Goal: Task Accomplishment & Management: Manage account settings

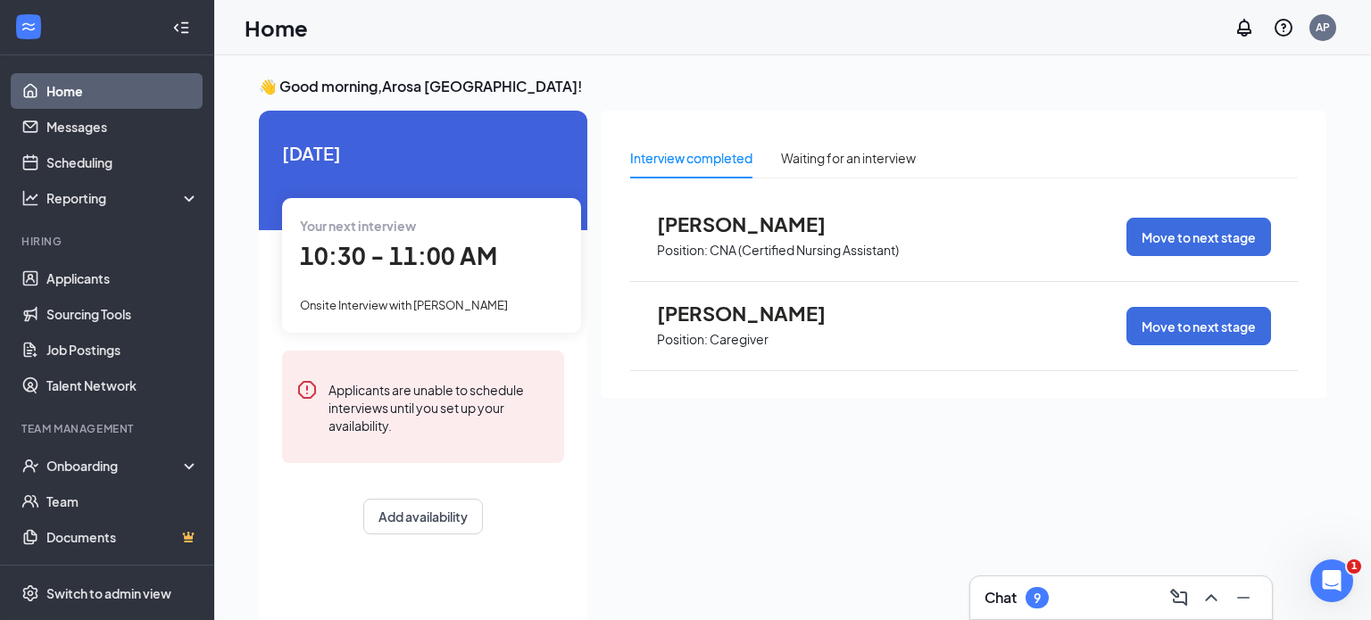
click at [761, 316] on span "[PERSON_NAME]" at bounding box center [755, 313] width 196 height 23
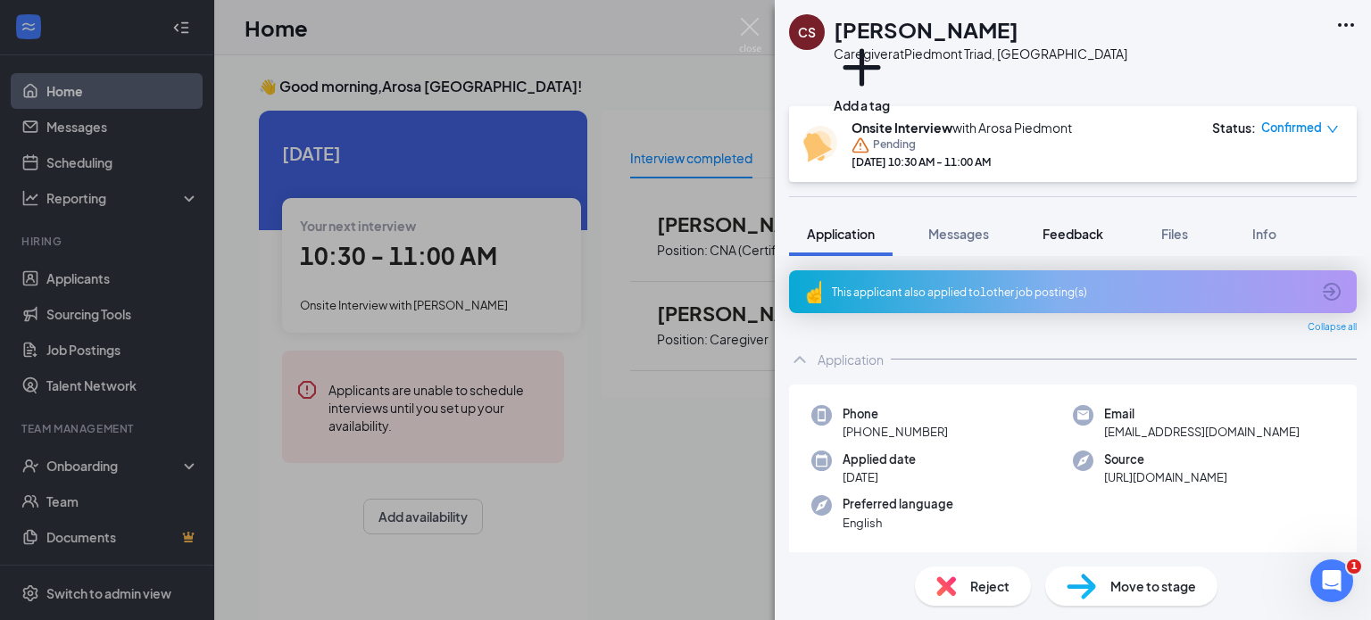
click at [1073, 234] on span "Feedback" at bounding box center [1073, 234] width 61 height 16
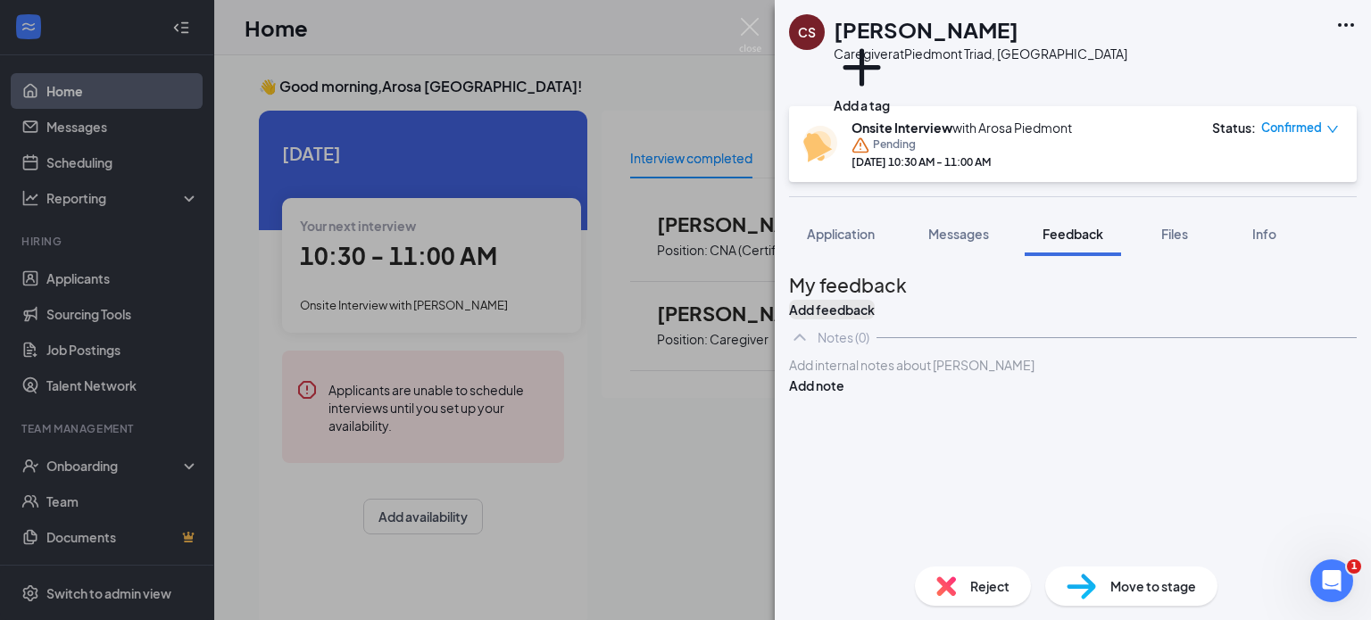
click at [875, 304] on button "Add feedback" at bounding box center [832, 310] width 86 height 20
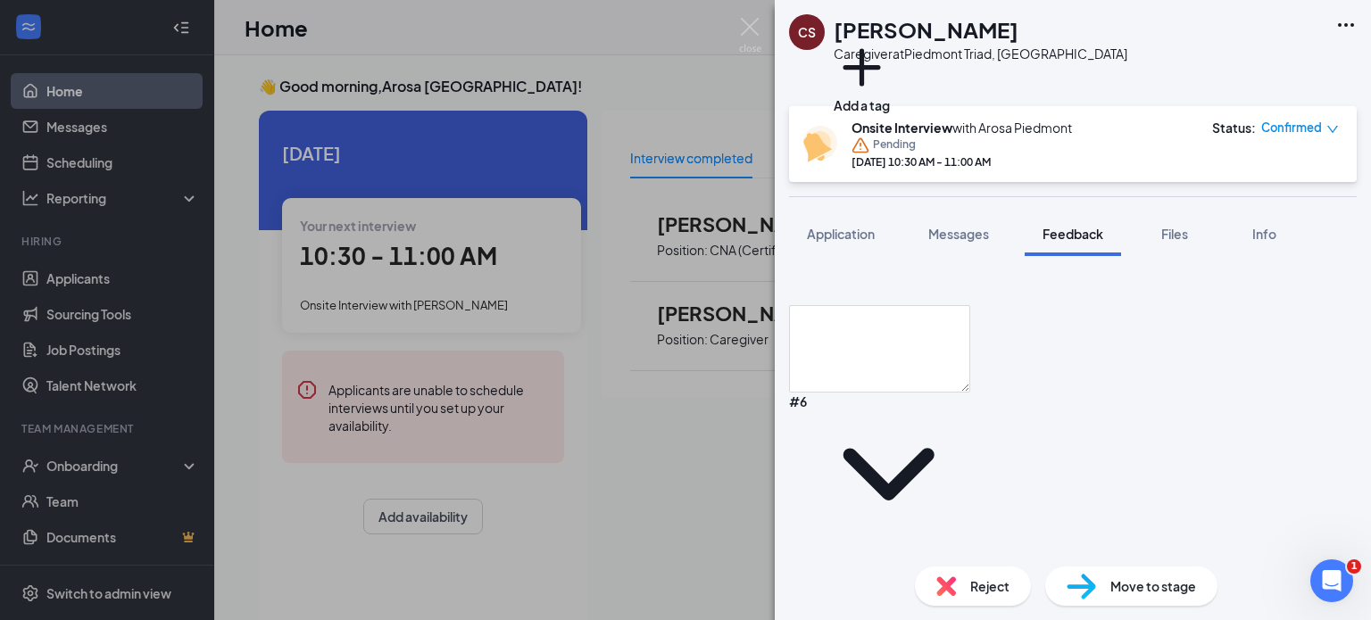
scroll to position [1603, 0]
click at [859, 236] on span "Application" at bounding box center [841, 234] width 68 height 16
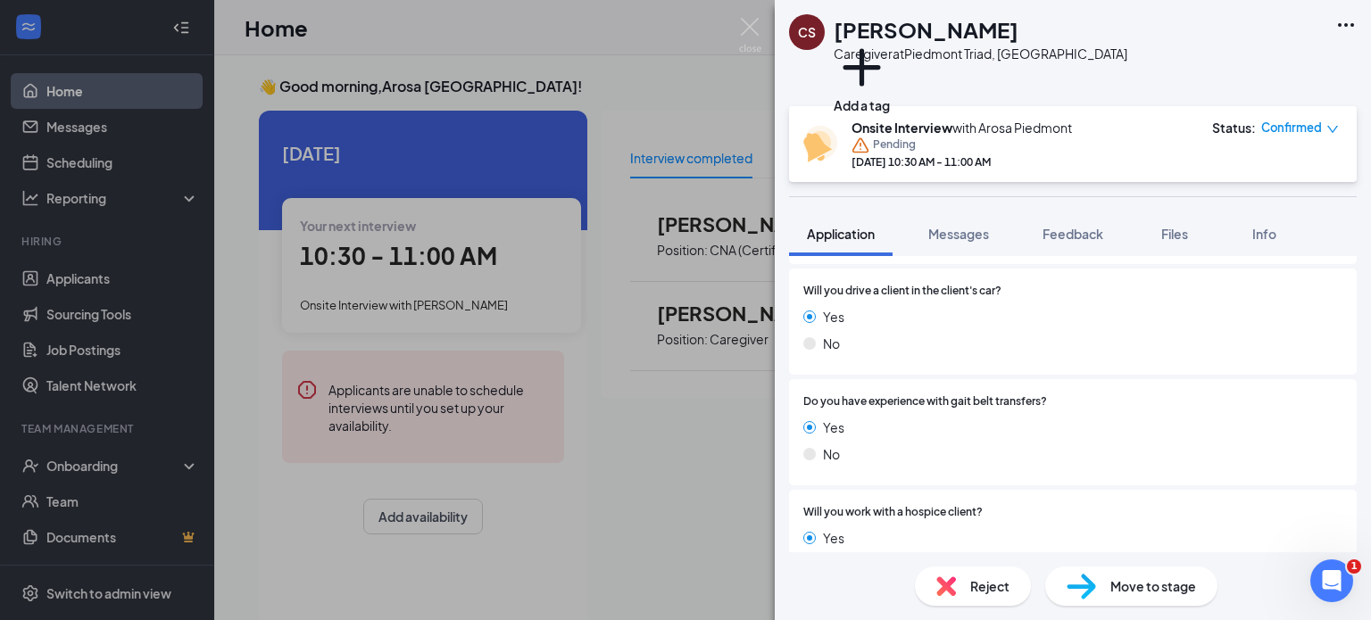
scroll to position [1182, 0]
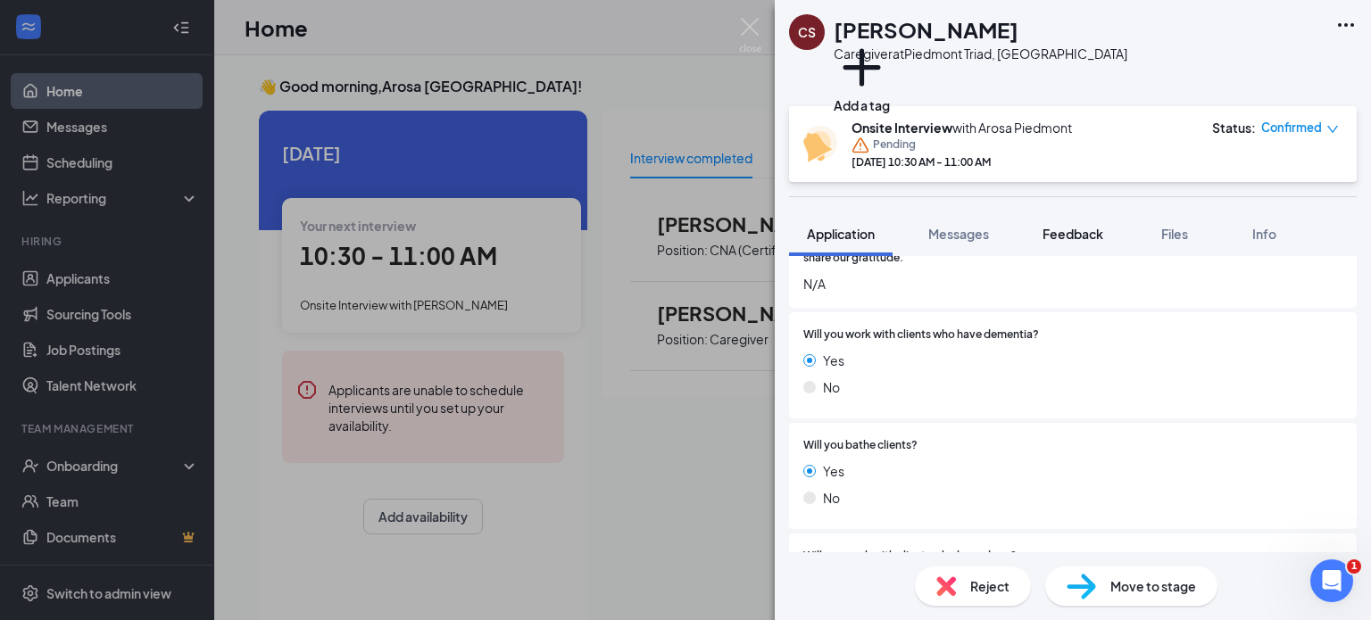
click at [1085, 237] on span "Feedback" at bounding box center [1073, 234] width 61 height 16
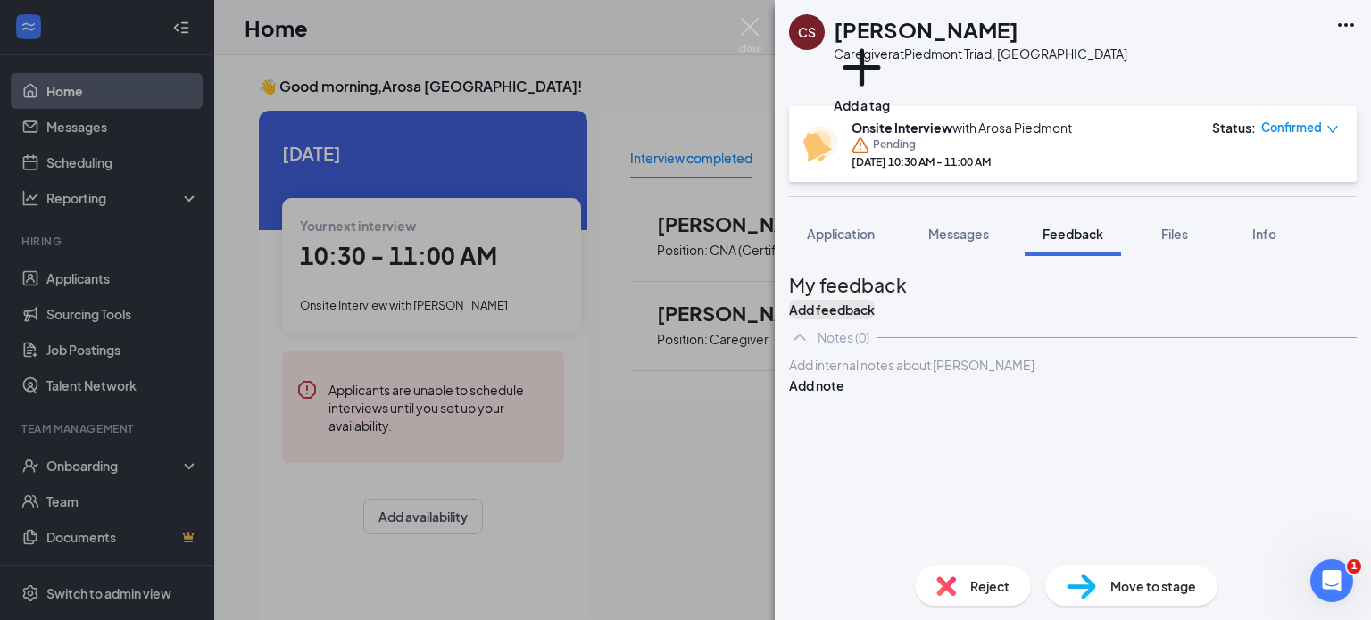
click at [875, 304] on button "Add feedback" at bounding box center [832, 310] width 86 height 20
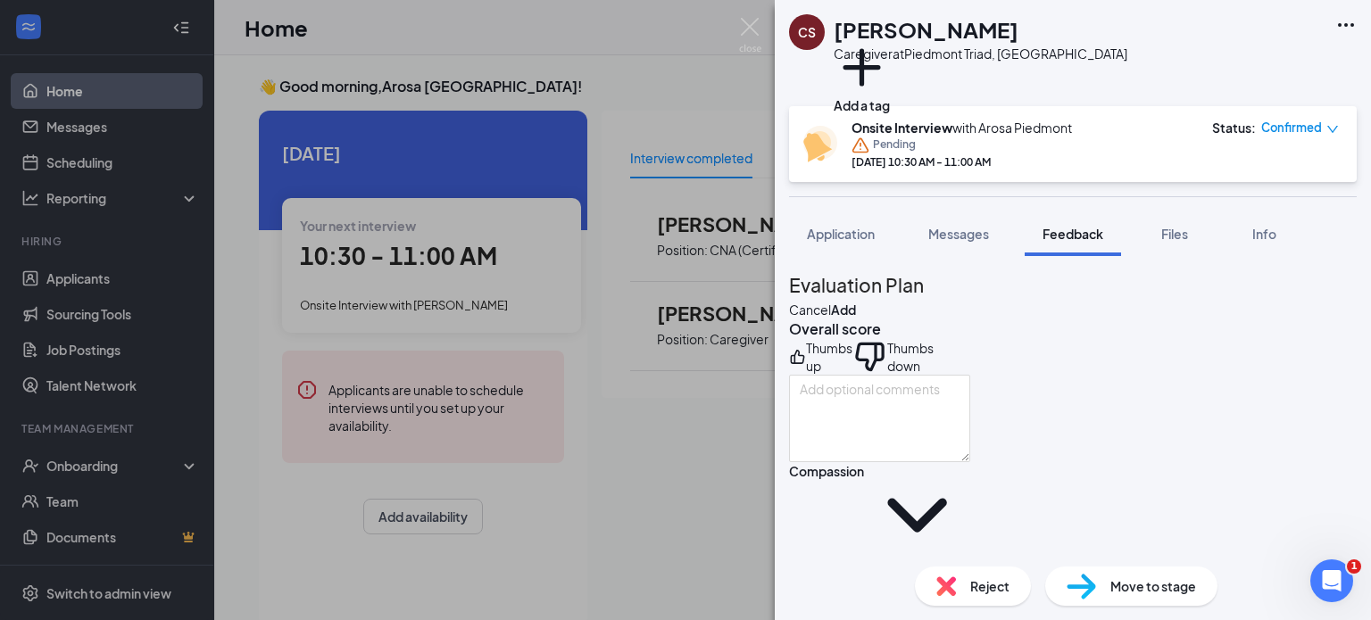
click at [806, 375] on icon "ThumbsUp" at bounding box center [797, 357] width 17 height 36
click at [884, 428] on textarea at bounding box center [879, 422] width 181 height 87
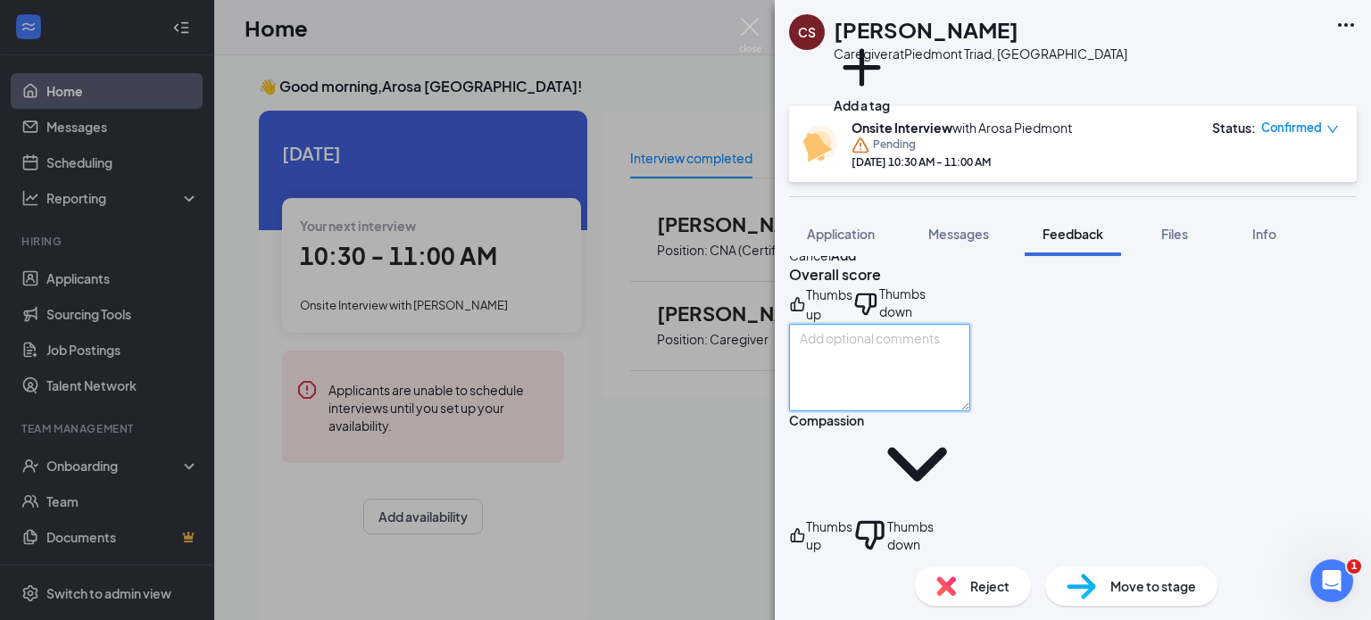
scroll to position [71, 0]
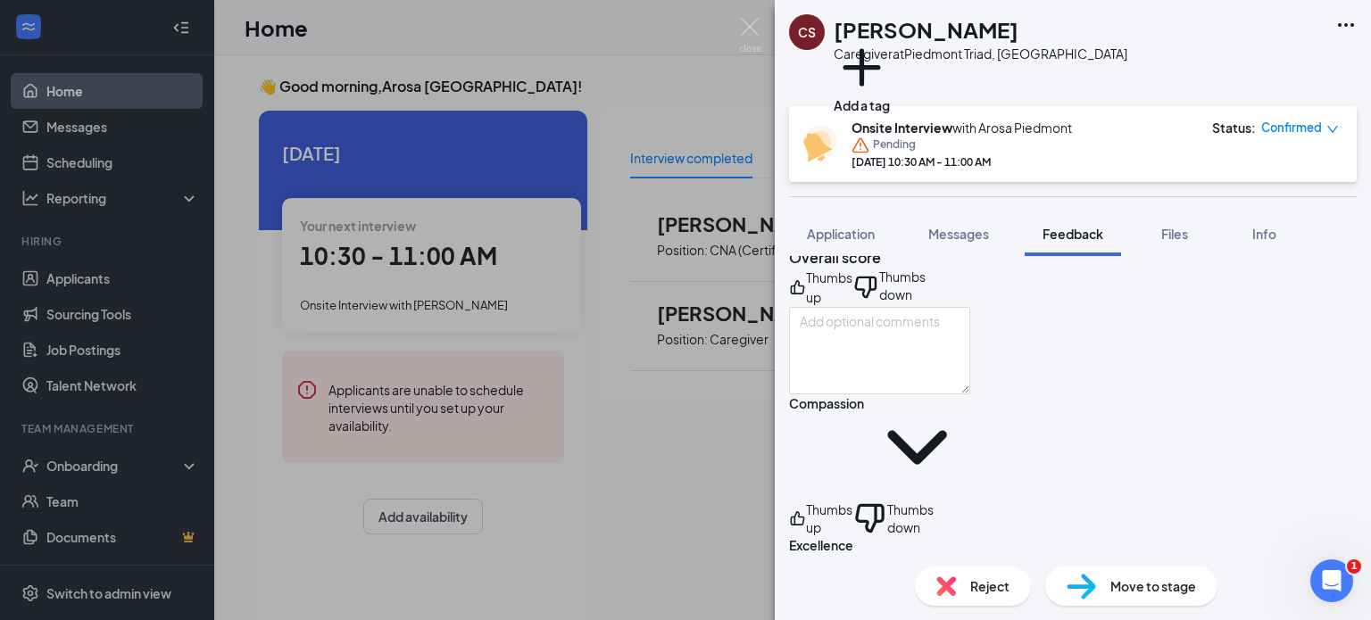
click at [806, 501] on icon "ThumbsUp" at bounding box center [797, 519] width 17 height 36
click at [857, 361] on textarea at bounding box center [879, 350] width 181 height 87
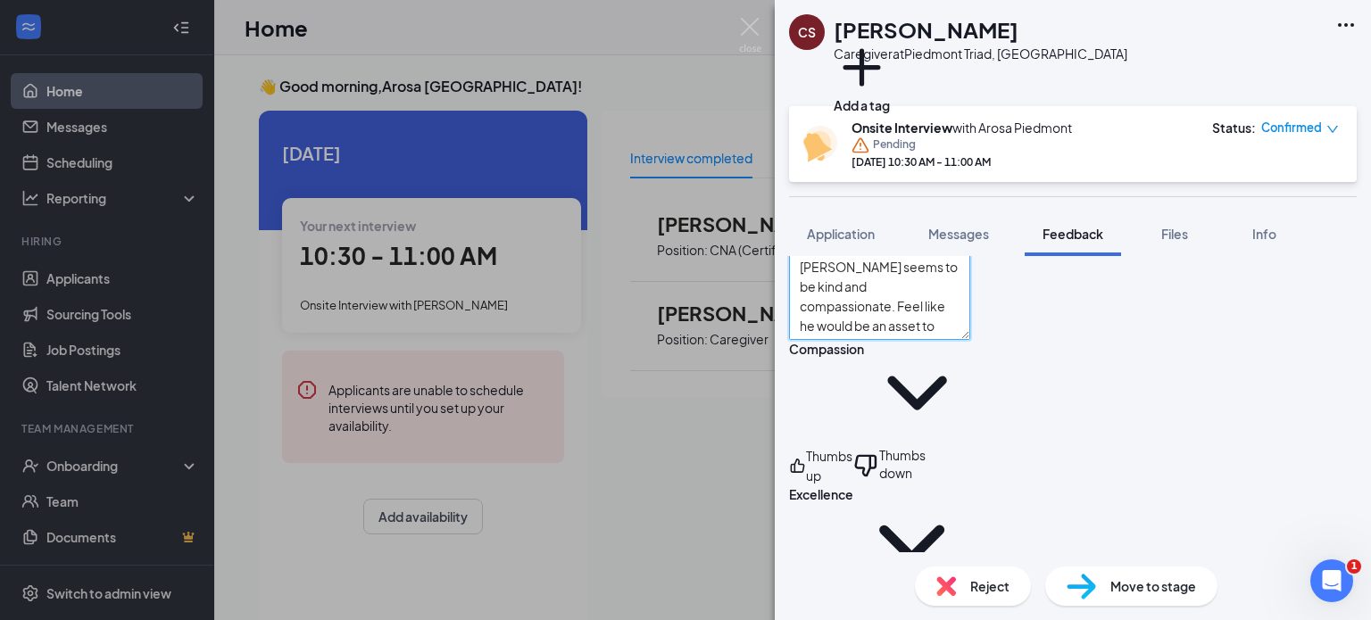
scroll to position [284, 0]
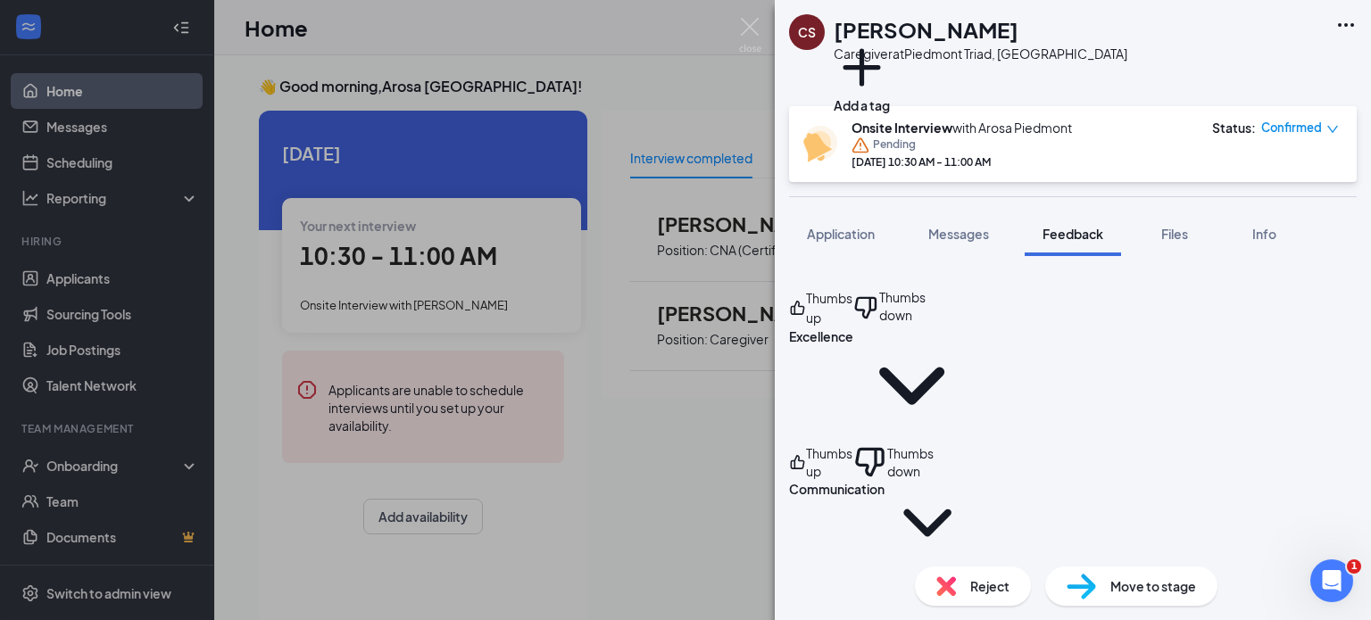
type textarea "[PERSON_NAME] seems to be kind and compassionate. Feel like he would be an asse…"
click at [806, 445] on icon "ThumbsUp" at bounding box center [797, 463] width 17 height 36
click at [806, 570] on icon "ThumbsUp" at bounding box center [797, 588] width 17 height 36
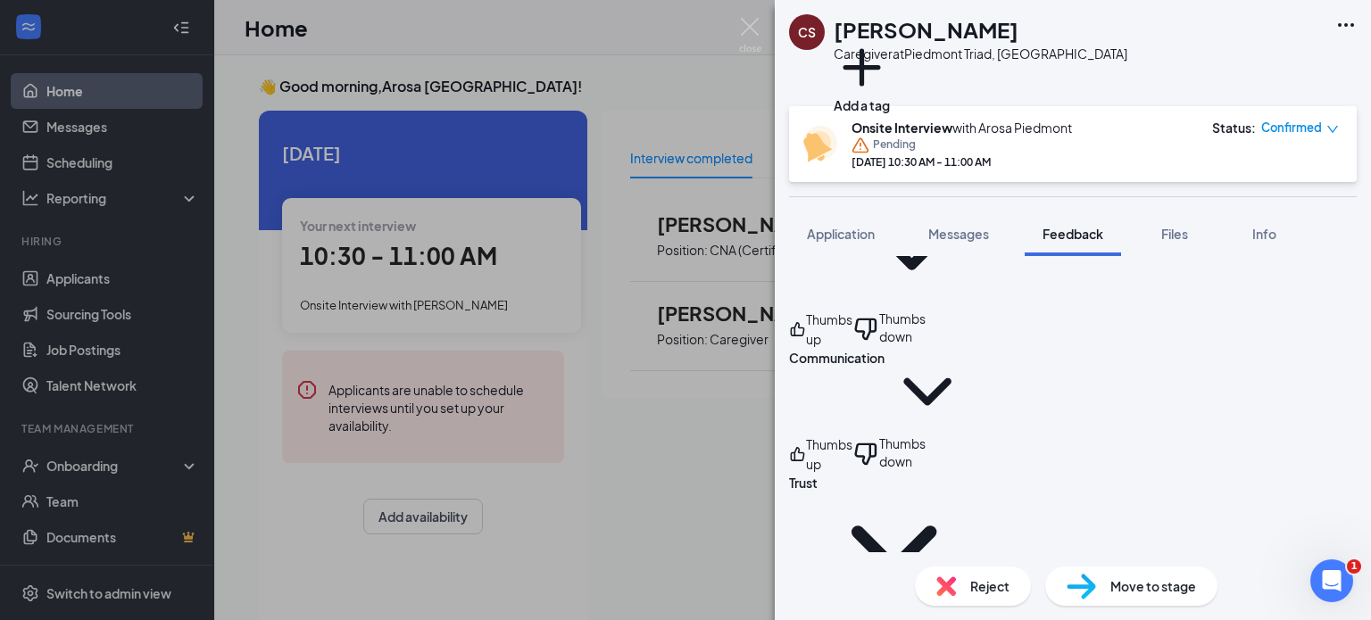
scroll to position [429, 0]
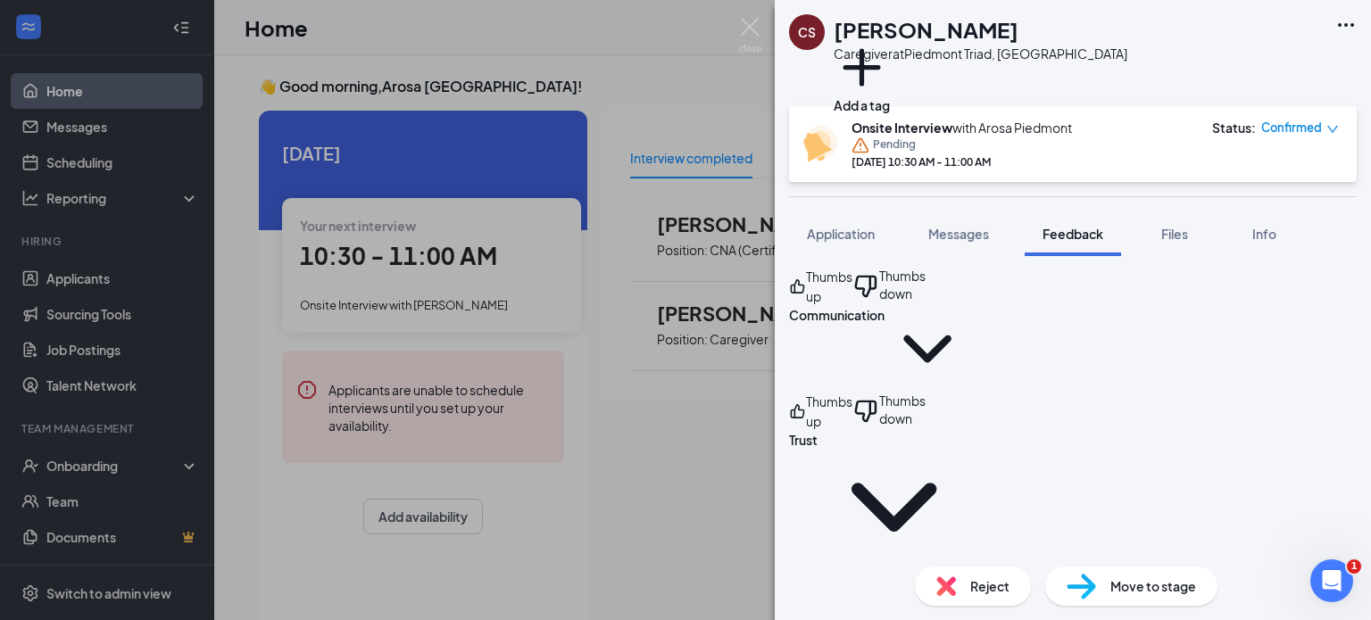
scroll to position [536, 0]
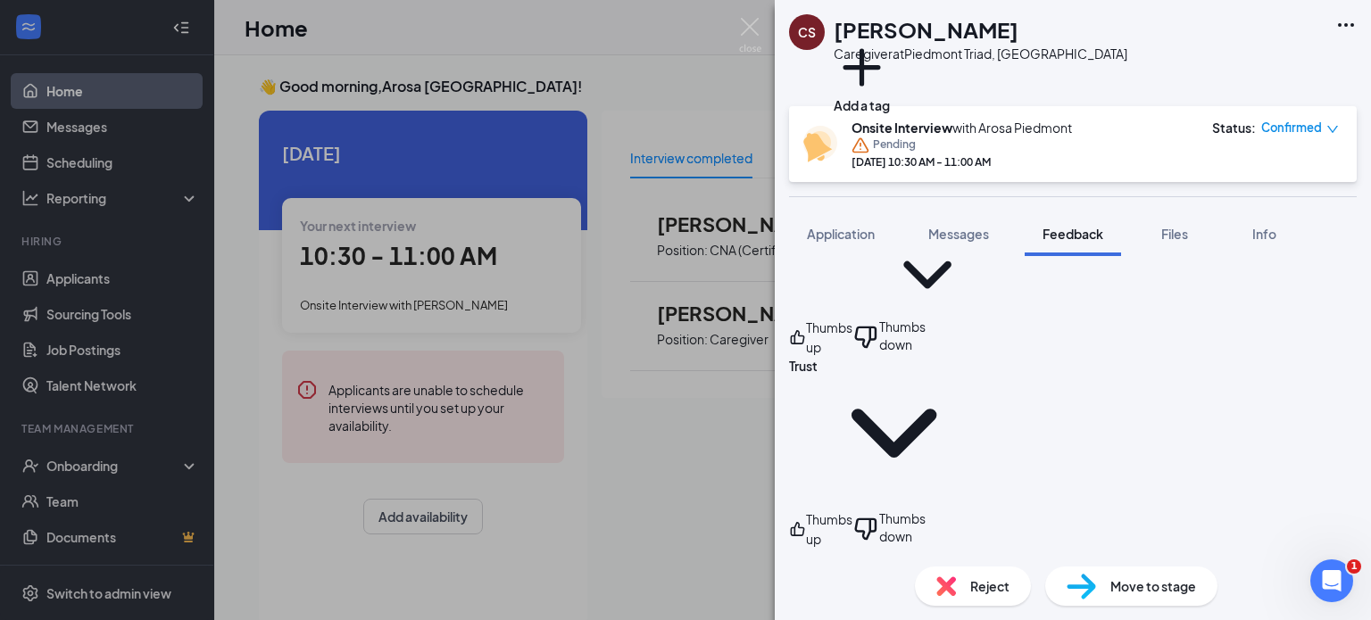
type textarea "Yes, [PERSON_NAME] has dependable transportation."
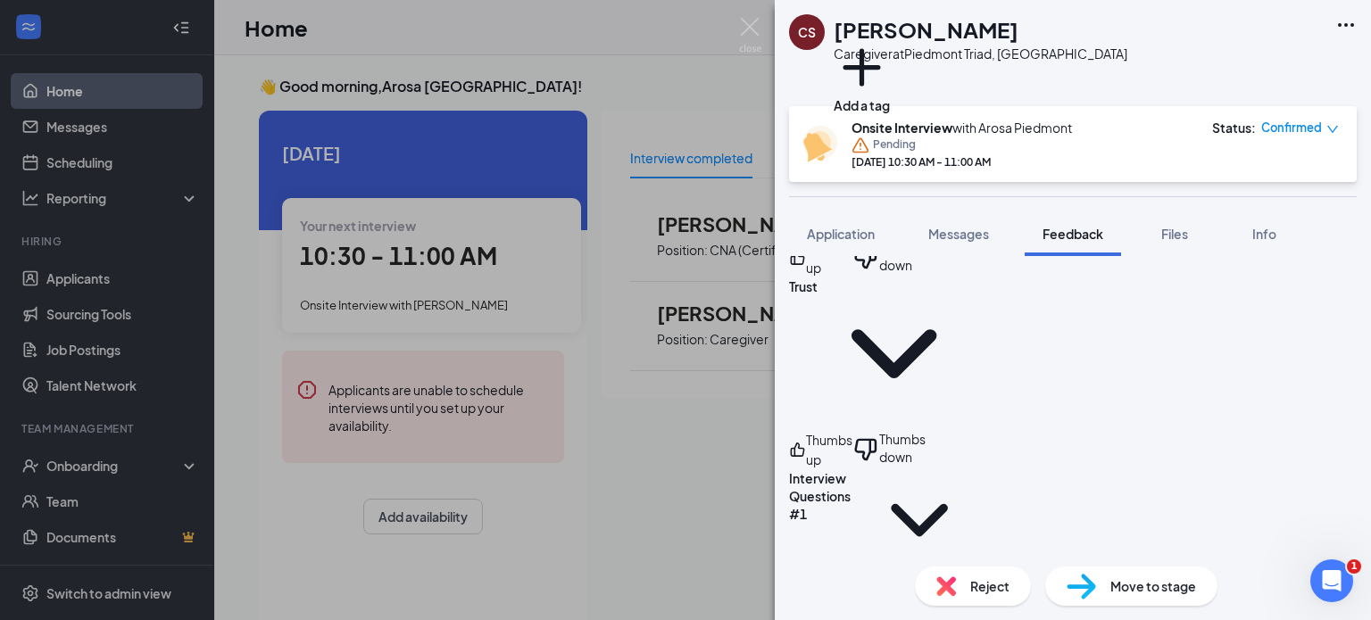
scroll to position [731, 0]
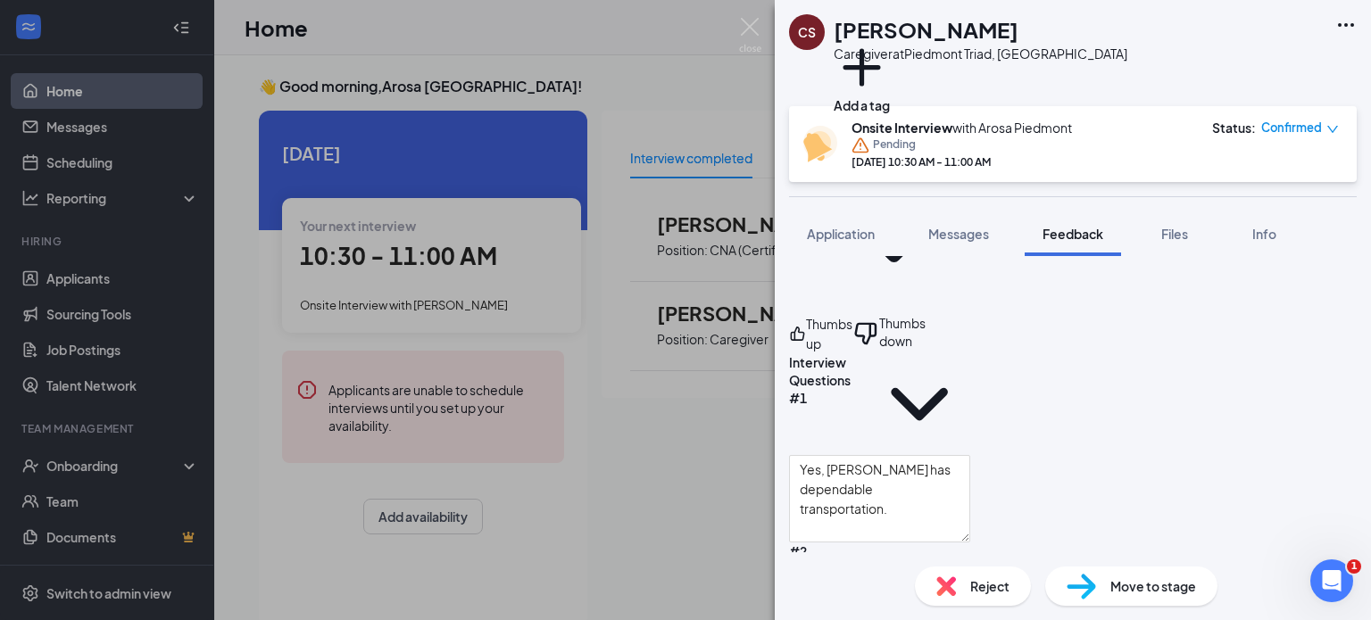
type textarea "[GEOGRAPHIC_DATA] and [GEOGRAPHIC_DATA]"
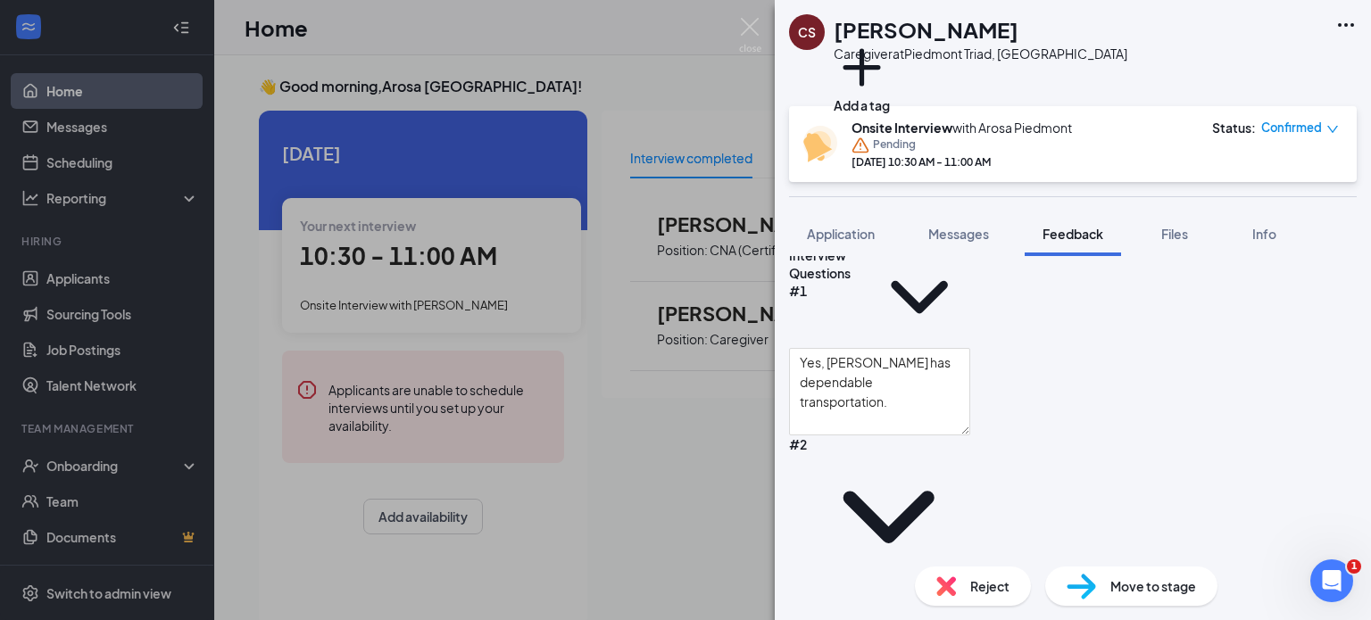
scroll to position [839, 0]
type textarea "Over 20 years experience with transfers and ambulation as a CNA"
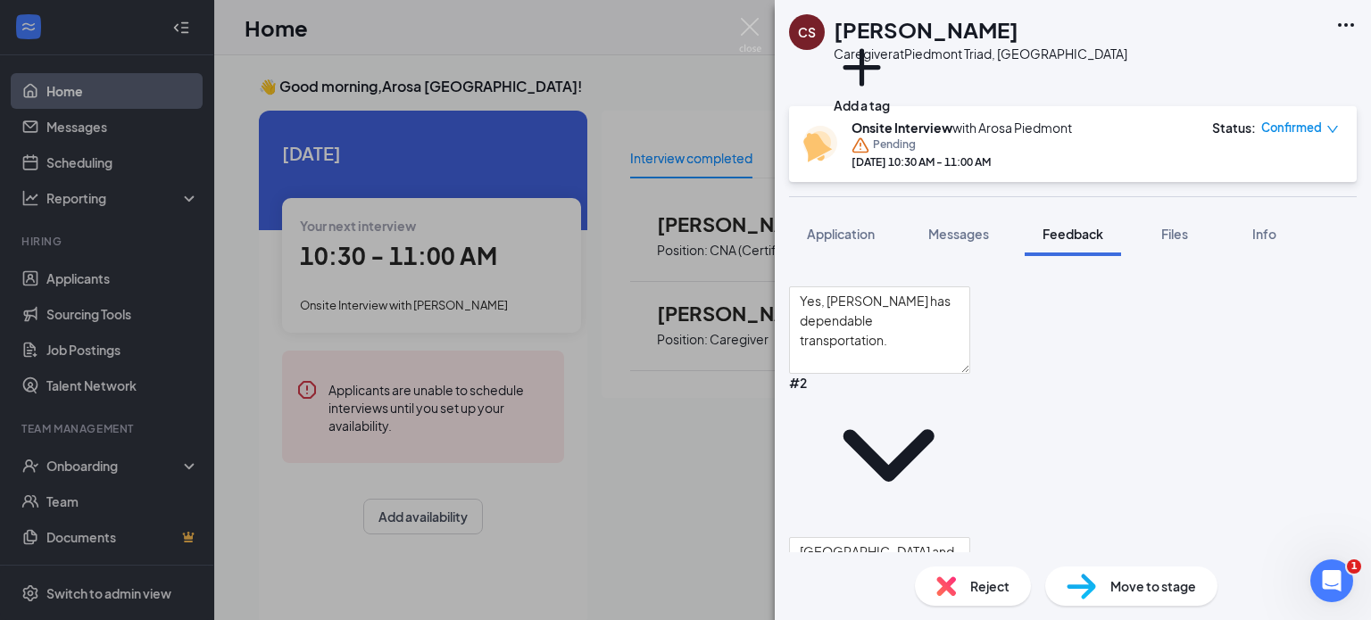
scroll to position [912, 0]
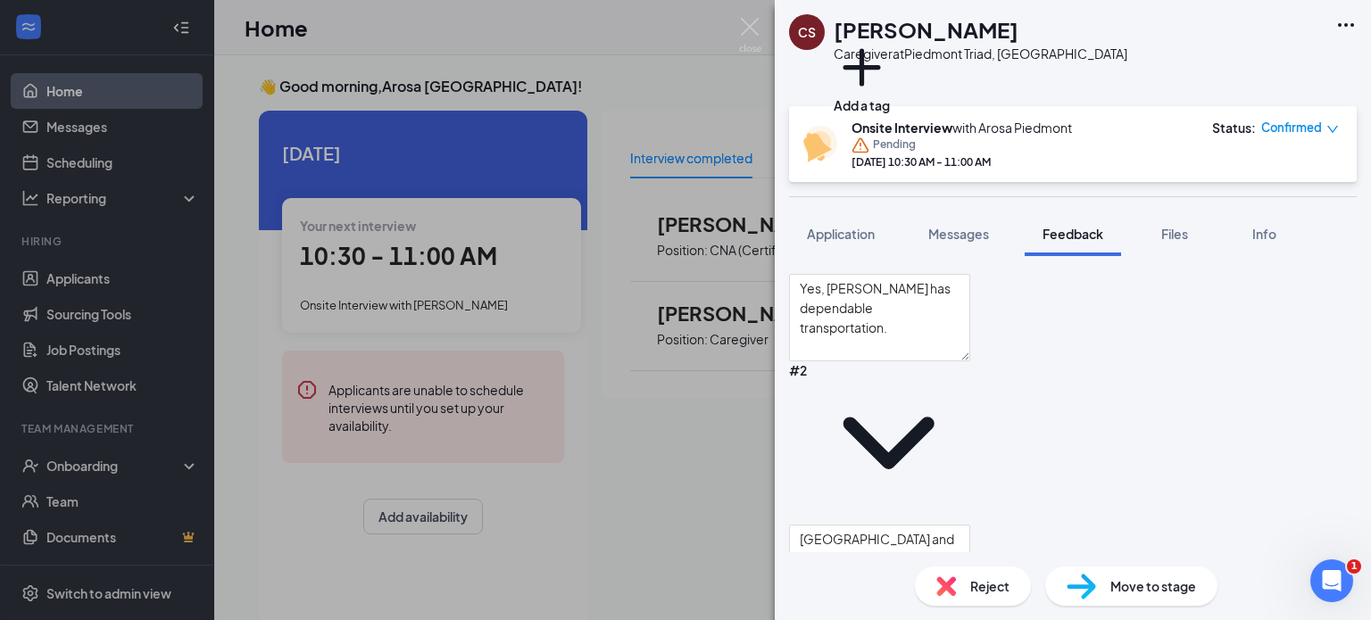
type textarea "Yes, no restrictions."
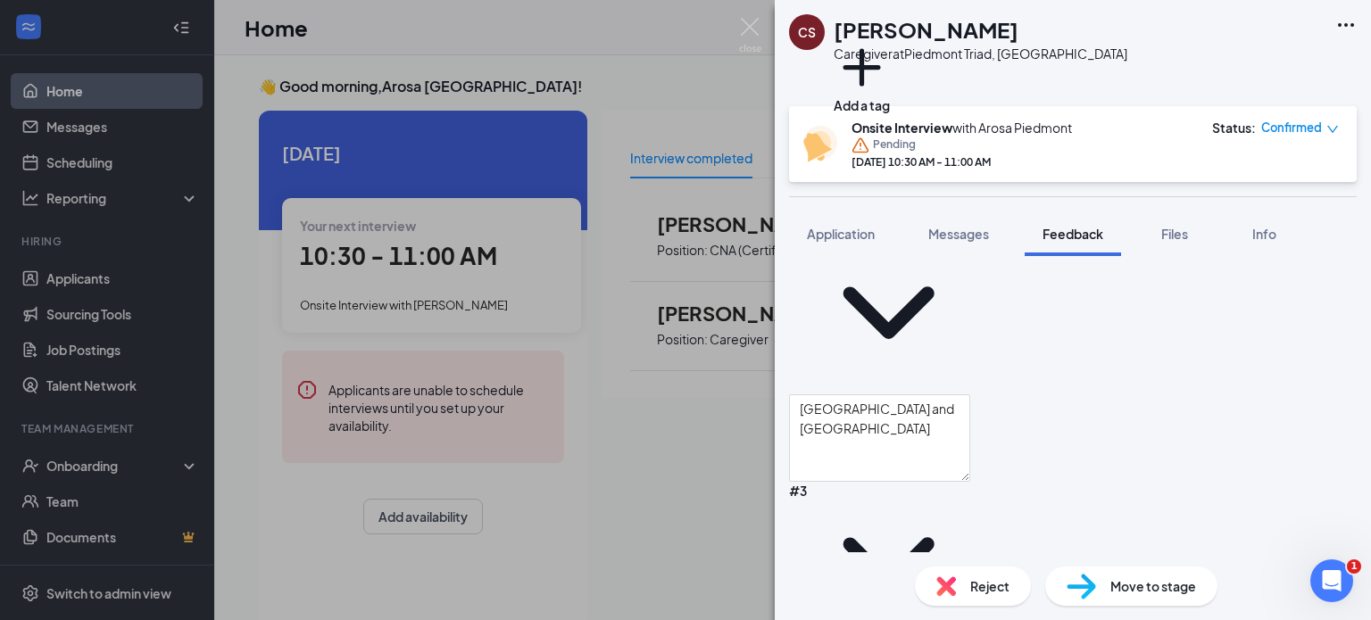
scroll to position [1044, 0]
type textarea "Was inspired by caring for his aunt."
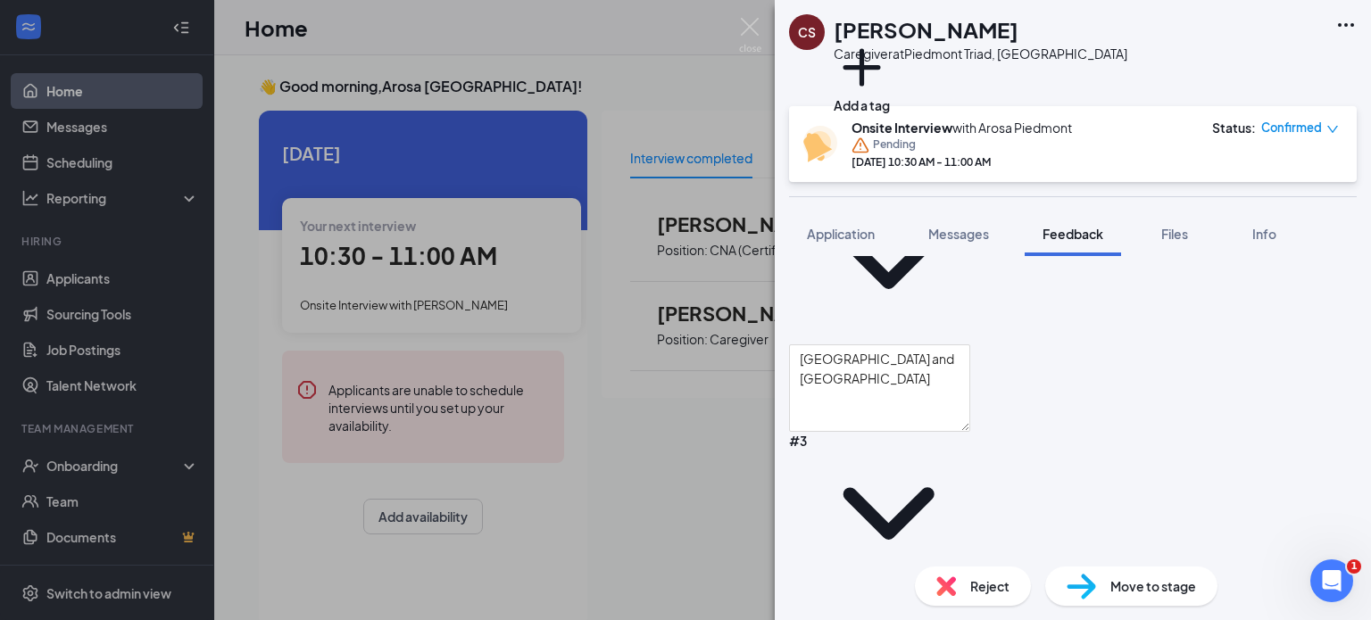
scroll to position [1093, 0]
type textarea "L"
type textarea "w"
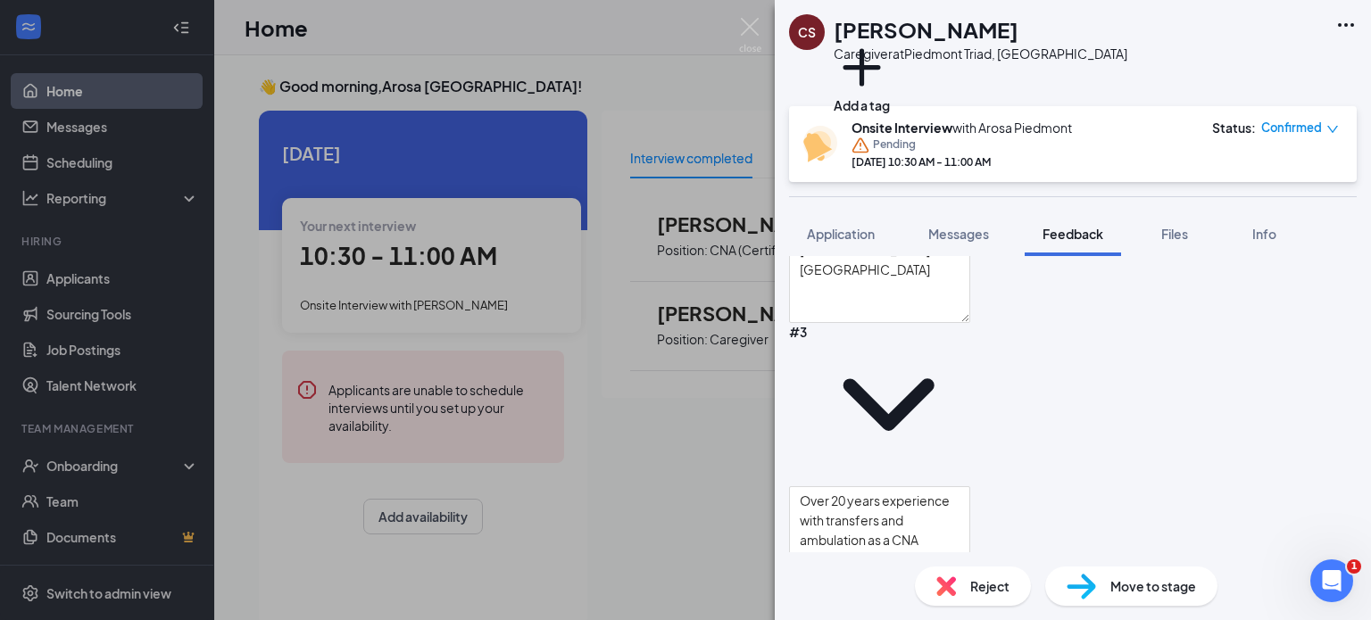
scroll to position [1211, 0]
type textarea "Was looking for a reputable home care company to work for."
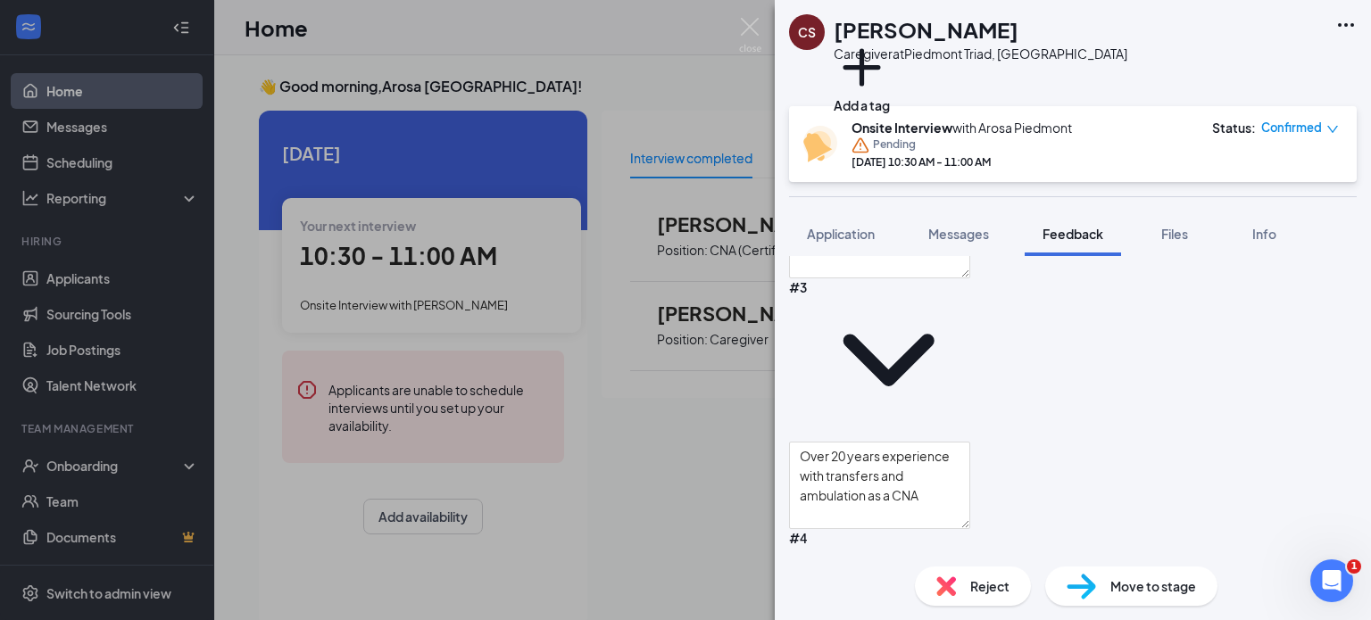
scroll to position [1249, 0]
type textarea "Depends on the situation. Always handle challenging situations with peace and c…"
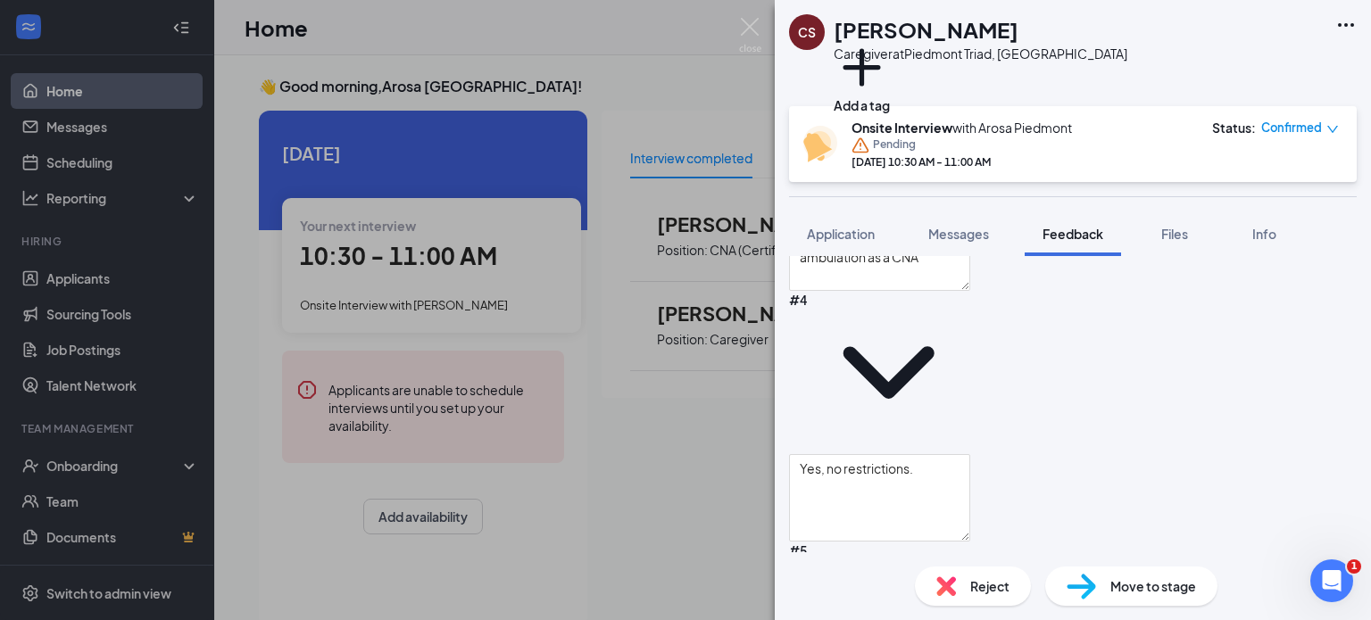
scroll to position [1485, 0]
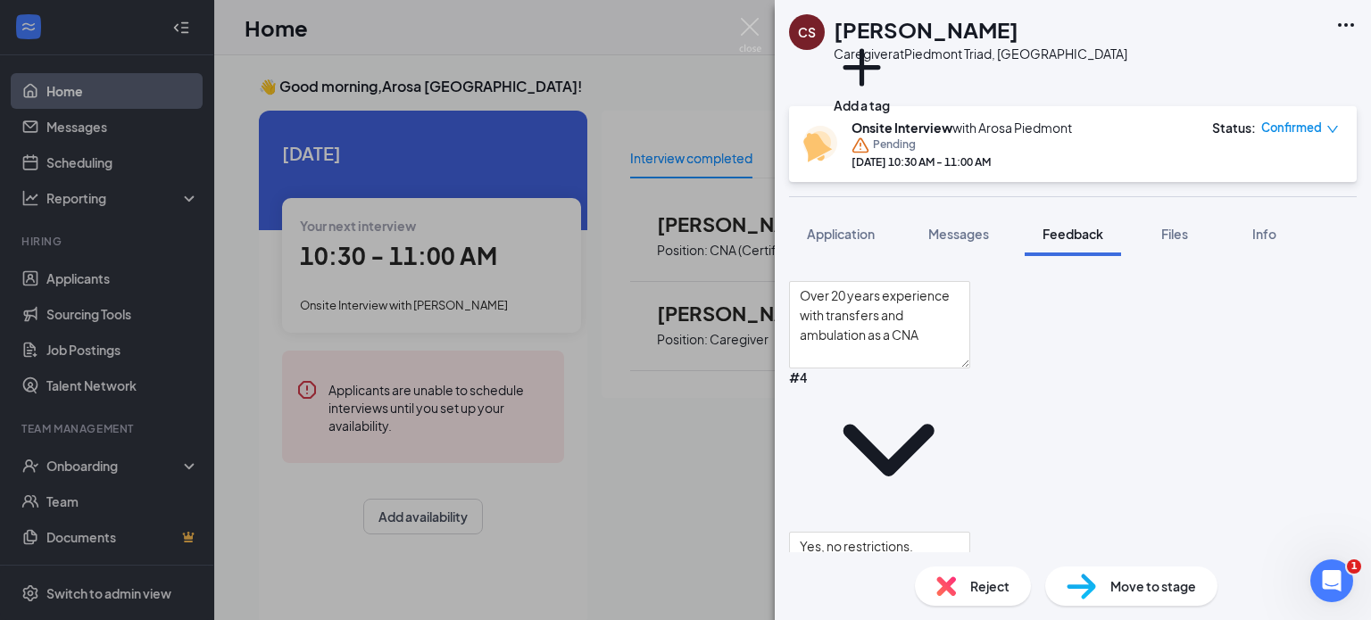
scroll to position [1405, 0]
type textarea "Have 20 years of CNA experience."
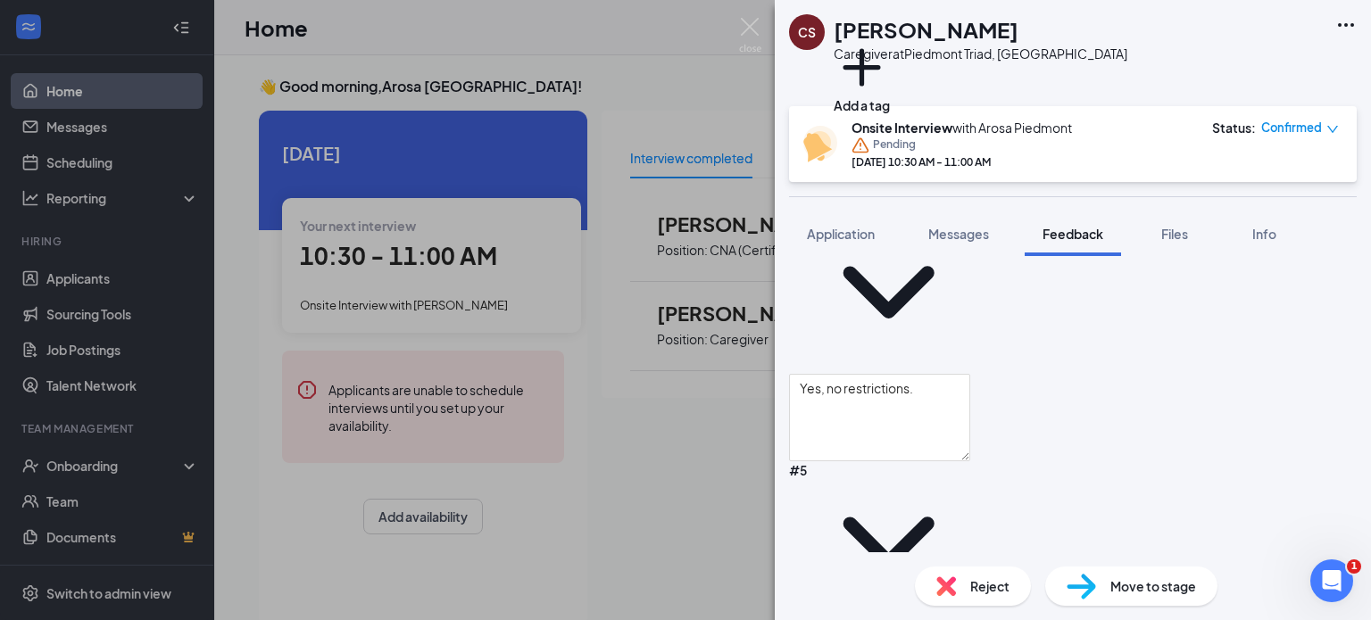
scroll to position [1566, 0]
type textarea "Conversation and building trust is a must with developing a good routine."
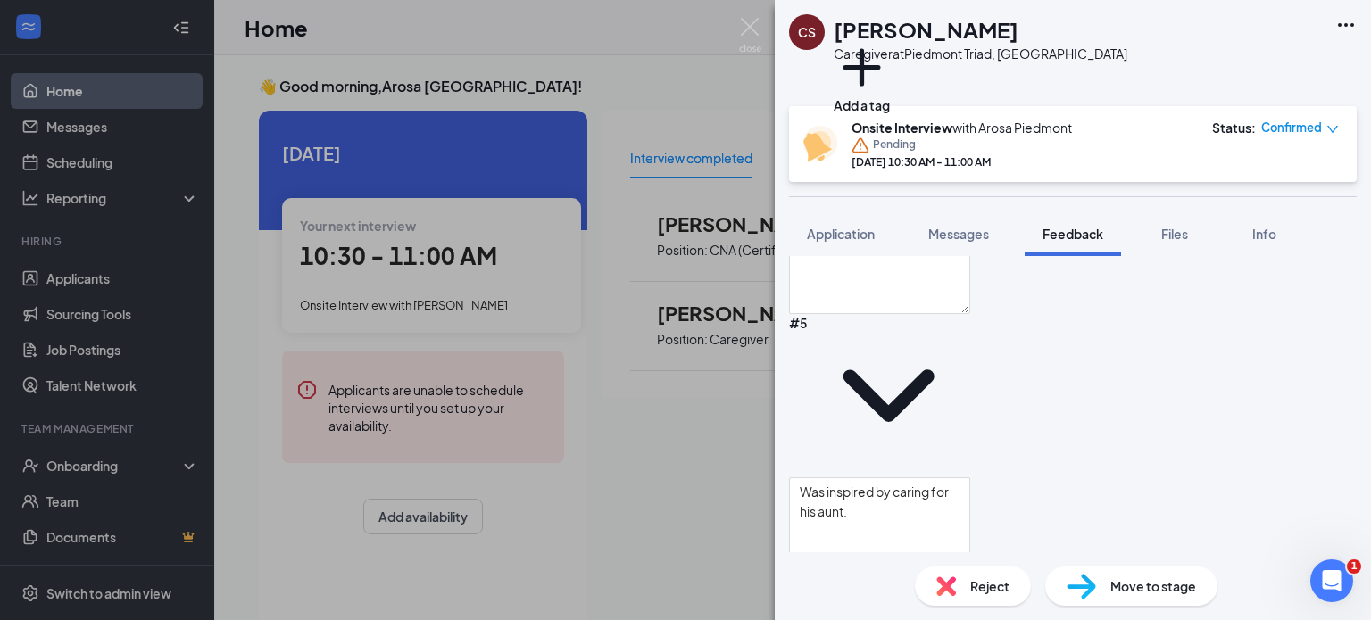
scroll to position [1728, 0]
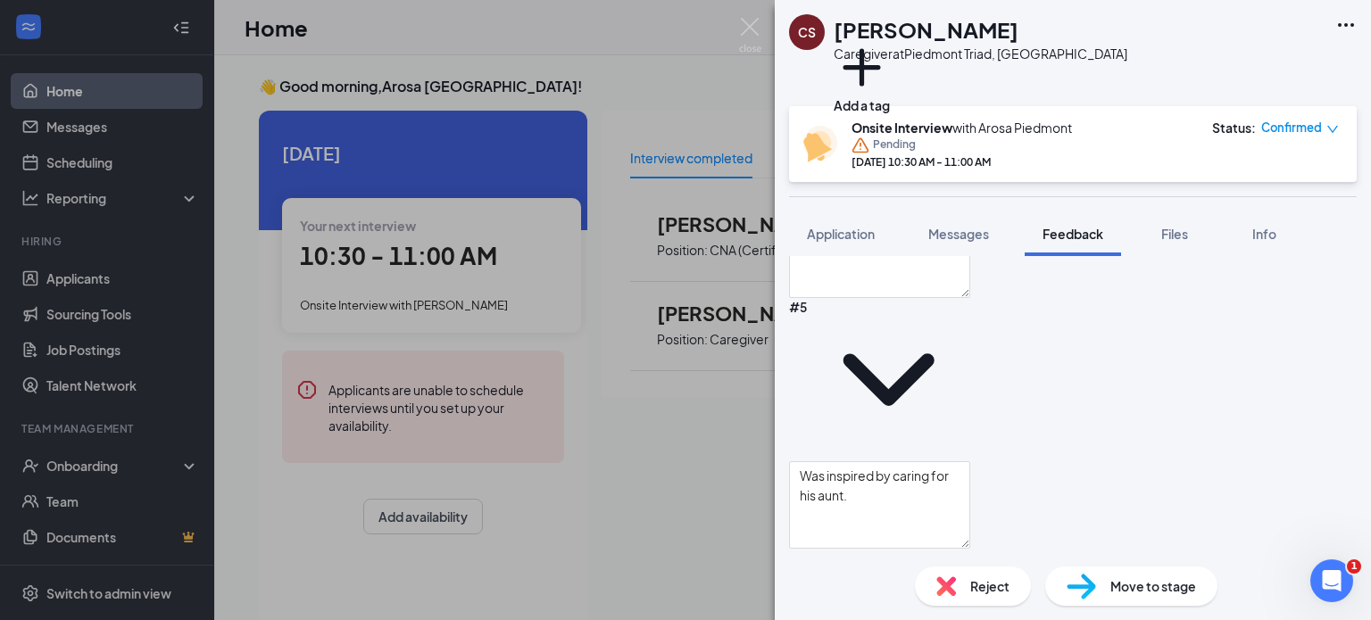
type textarea "1) Understanding 2)Caring 3)Trust"
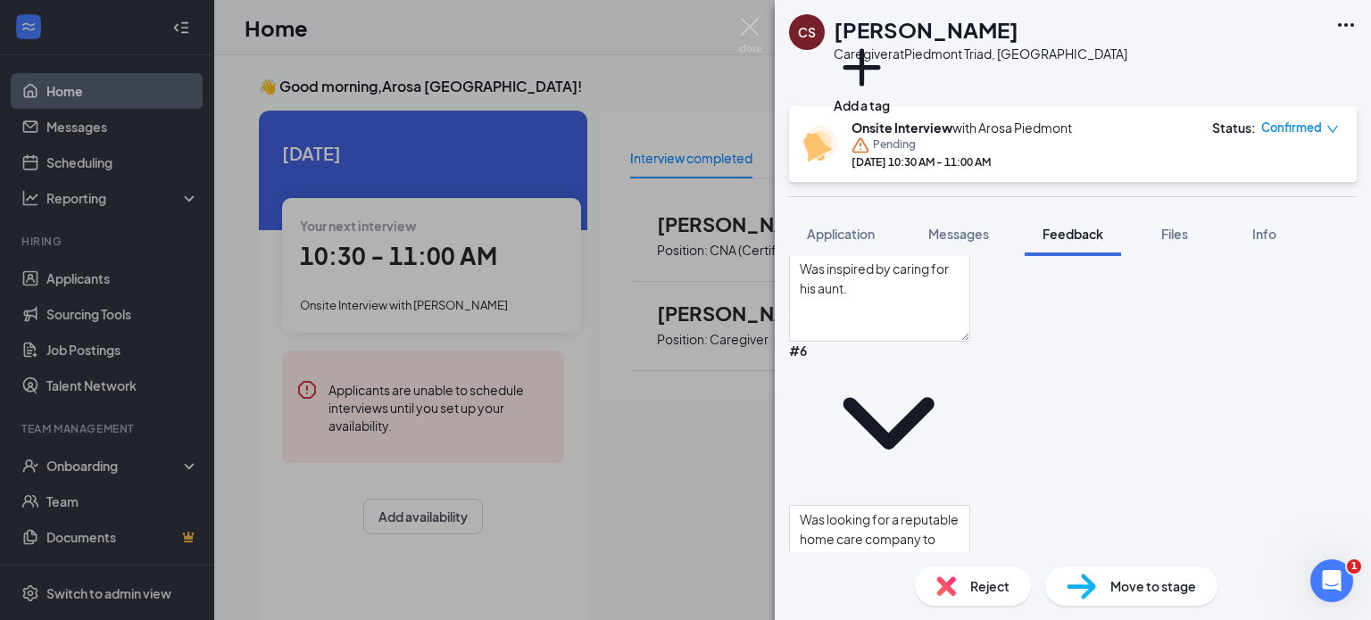
scroll to position [1939, 0]
type textarea "First start by looking for trip hazards like rugs, chairs that are damaged and …"
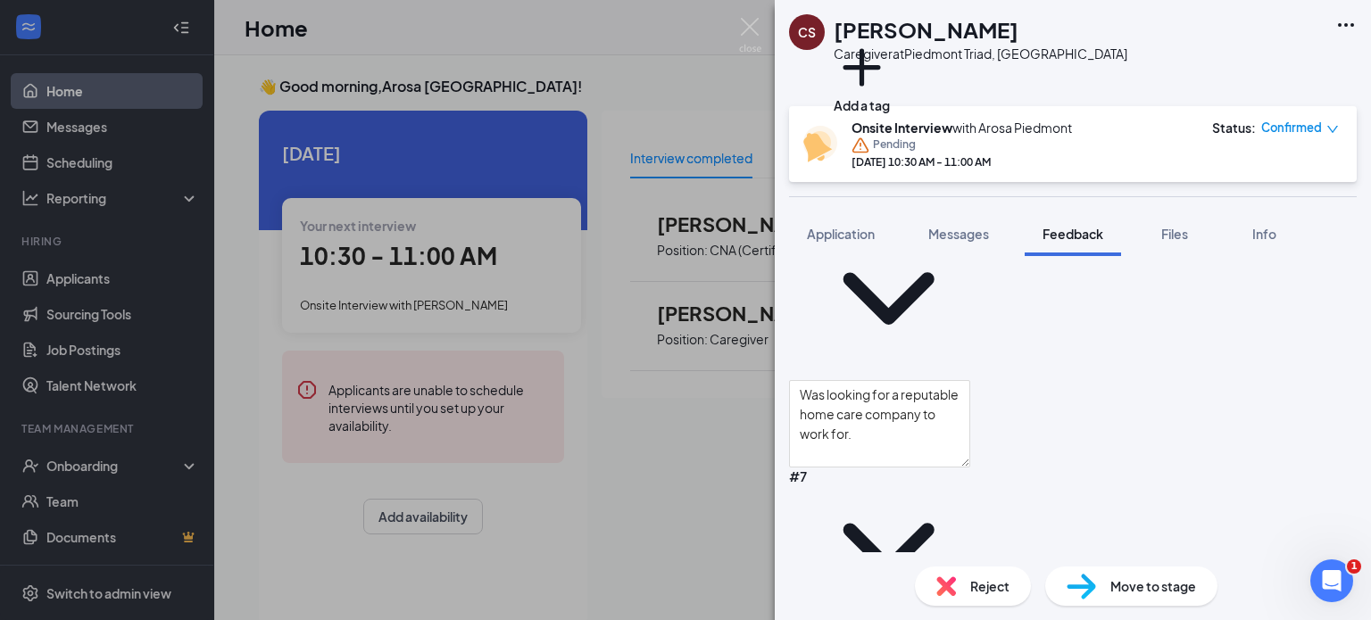
scroll to position [2073, 0]
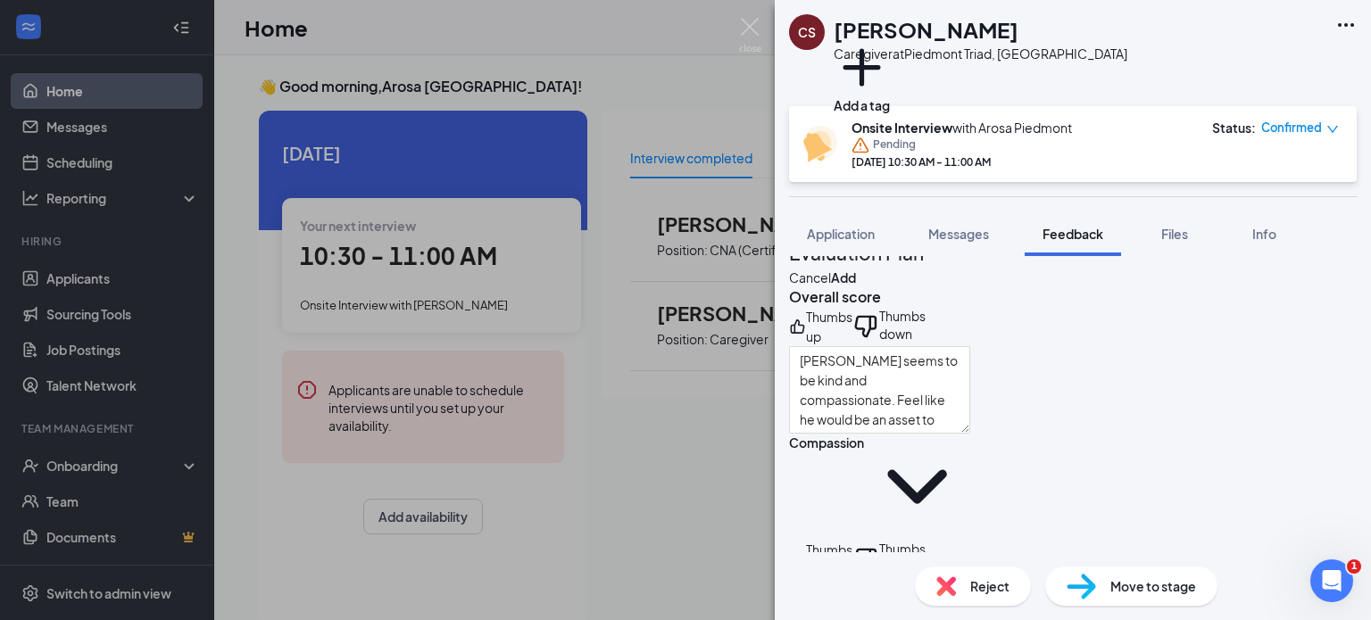
scroll to position [0, 0]
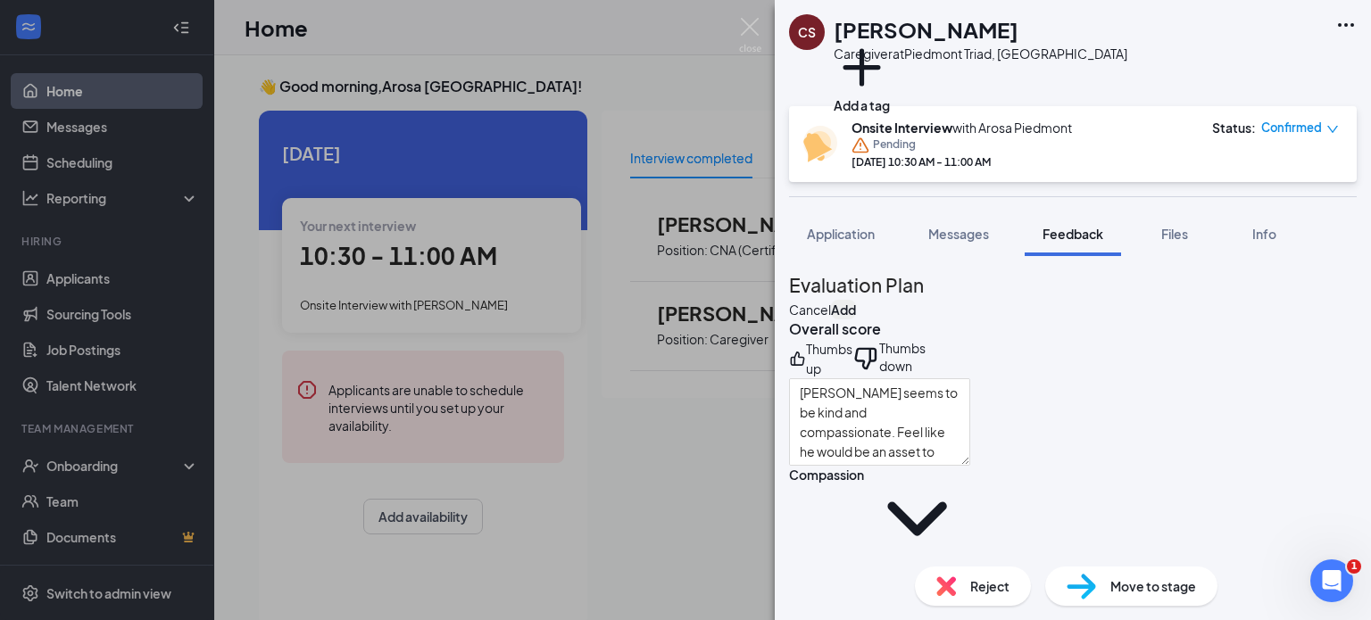
type textarea "Yes, approx. 3 years in [GEOGRAPHIC_DATA] and 7 years in [GEOGRAPHIC_DATA]."
click at [856, 300] on button "Add" at bounding box center [843, 310] width 25 height 20
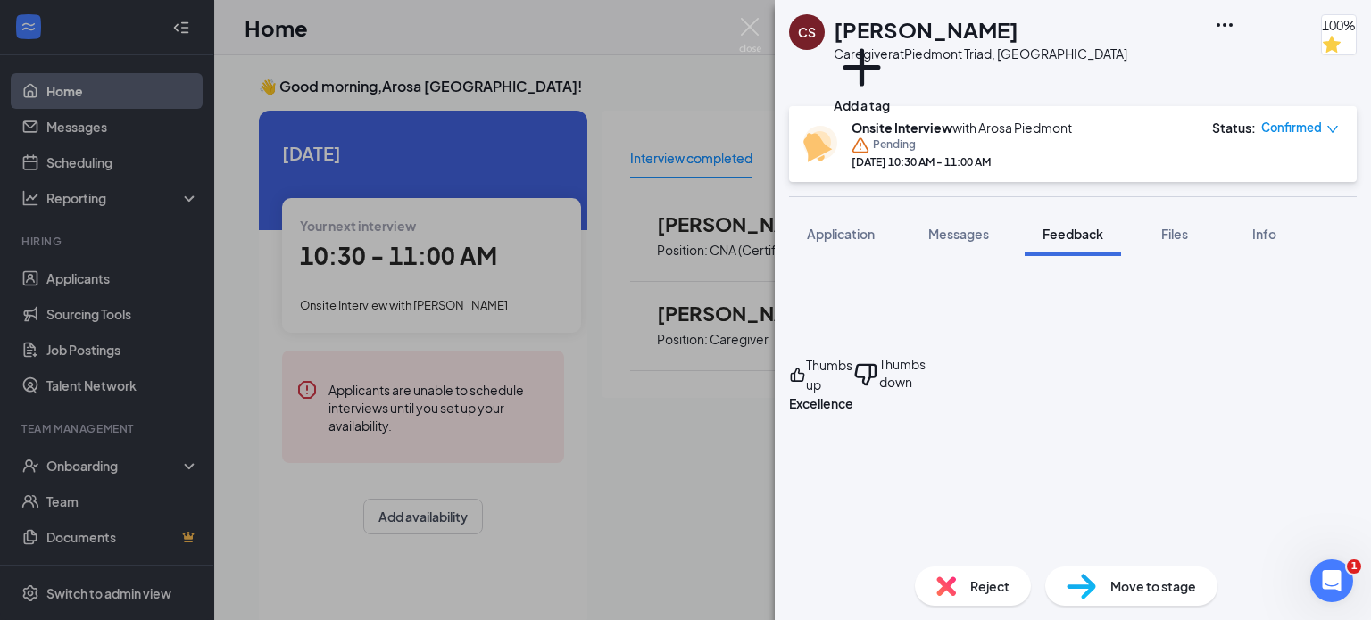
scroll to position [1141, 0]
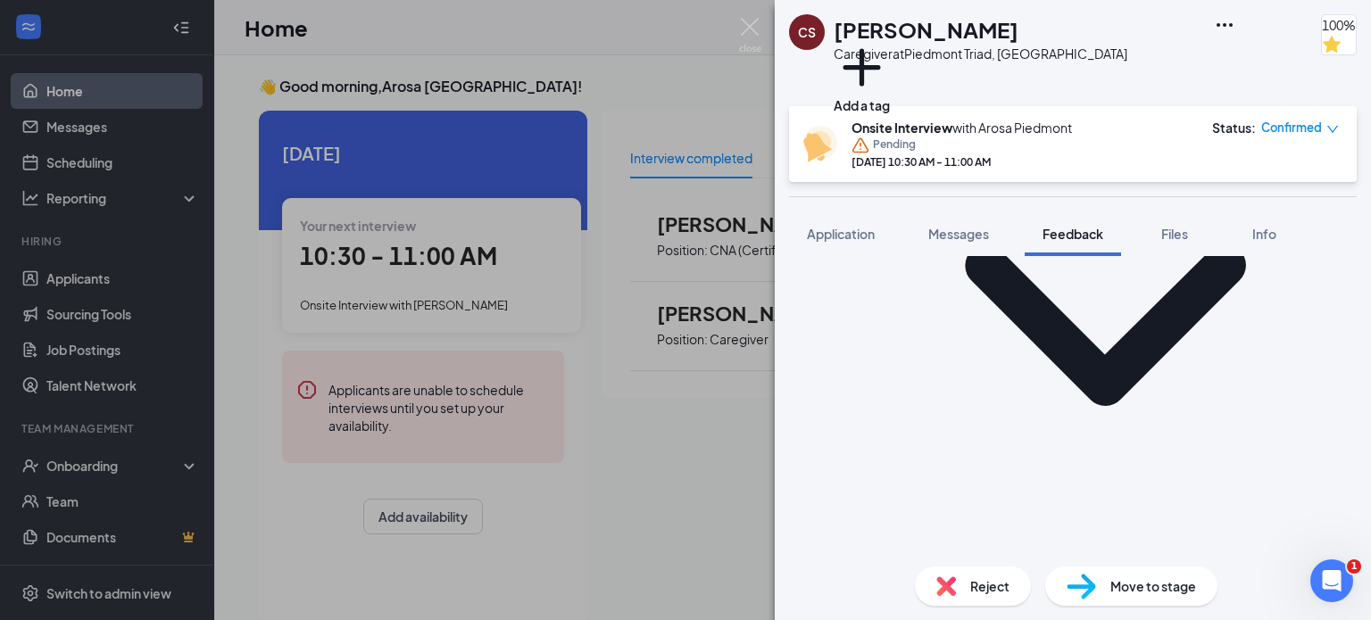
click at [1135, 595] on span "Move to stage" at bounding box center [1154, 587] width 86 height 20
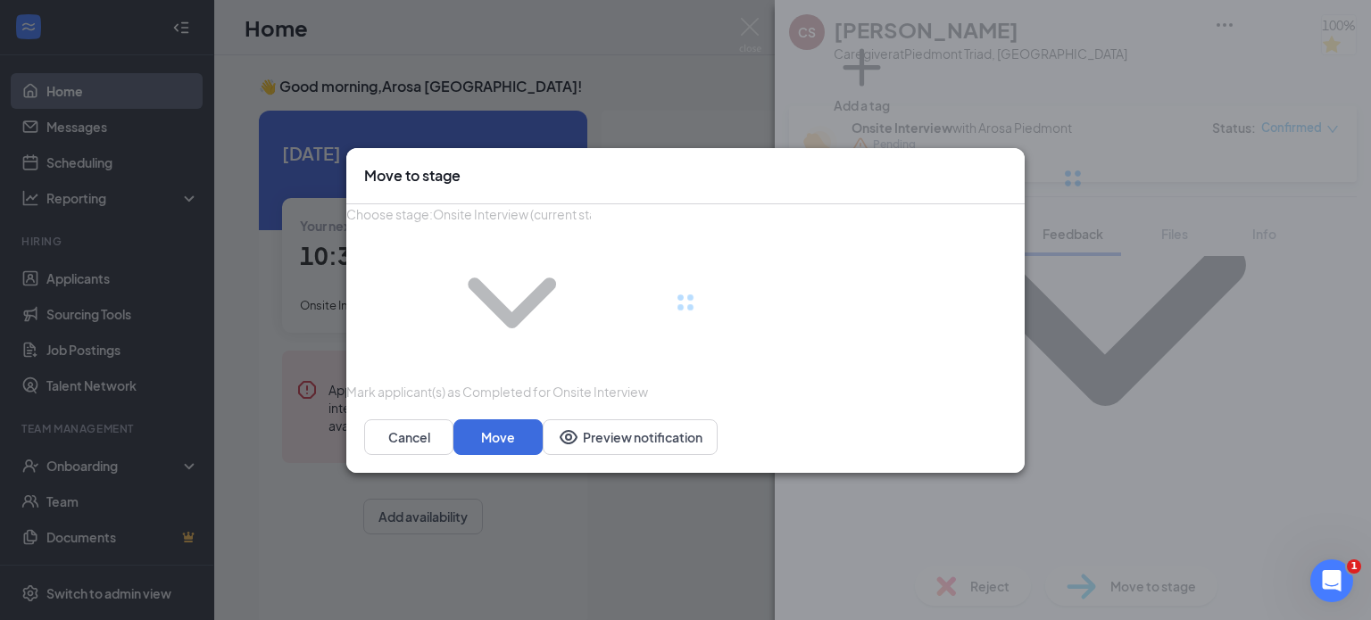
type input "Offer Letter (next stage)"
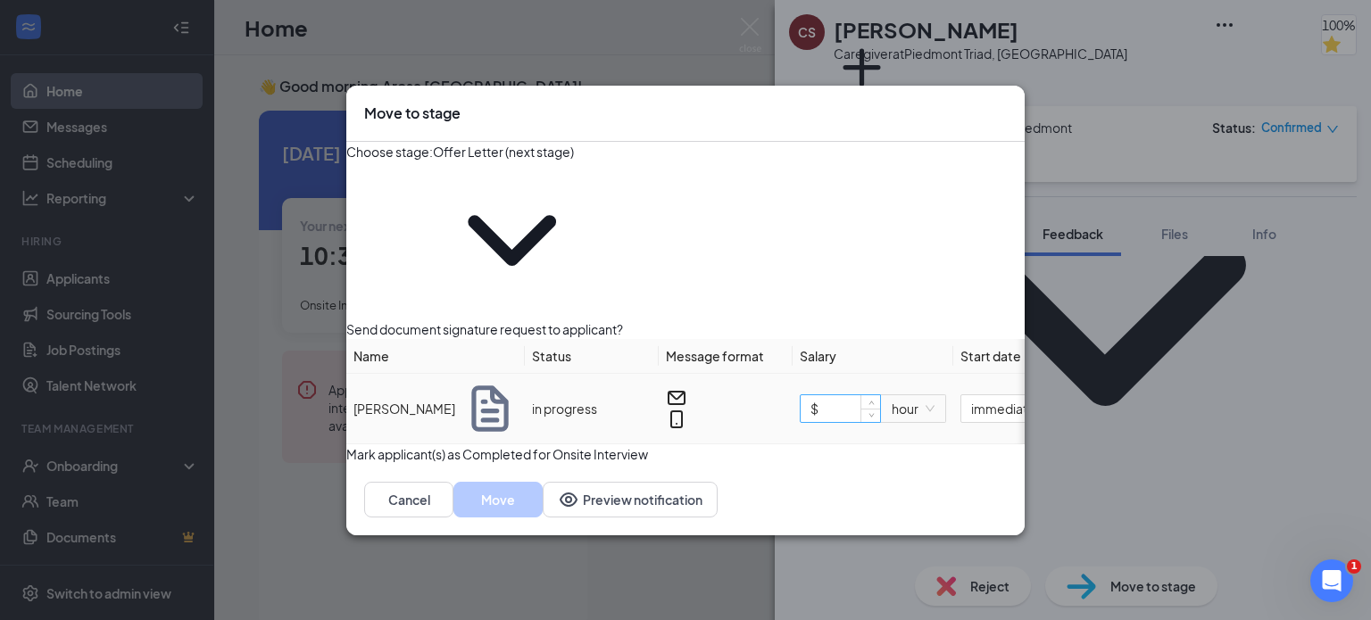
click at [853, 395] on input "$" at bounding box center [840, 408] width 79 height 27
type input "$ 15"
click at [543, 484] on button "Move" at bounding box center [497, 500] width 89 height 36
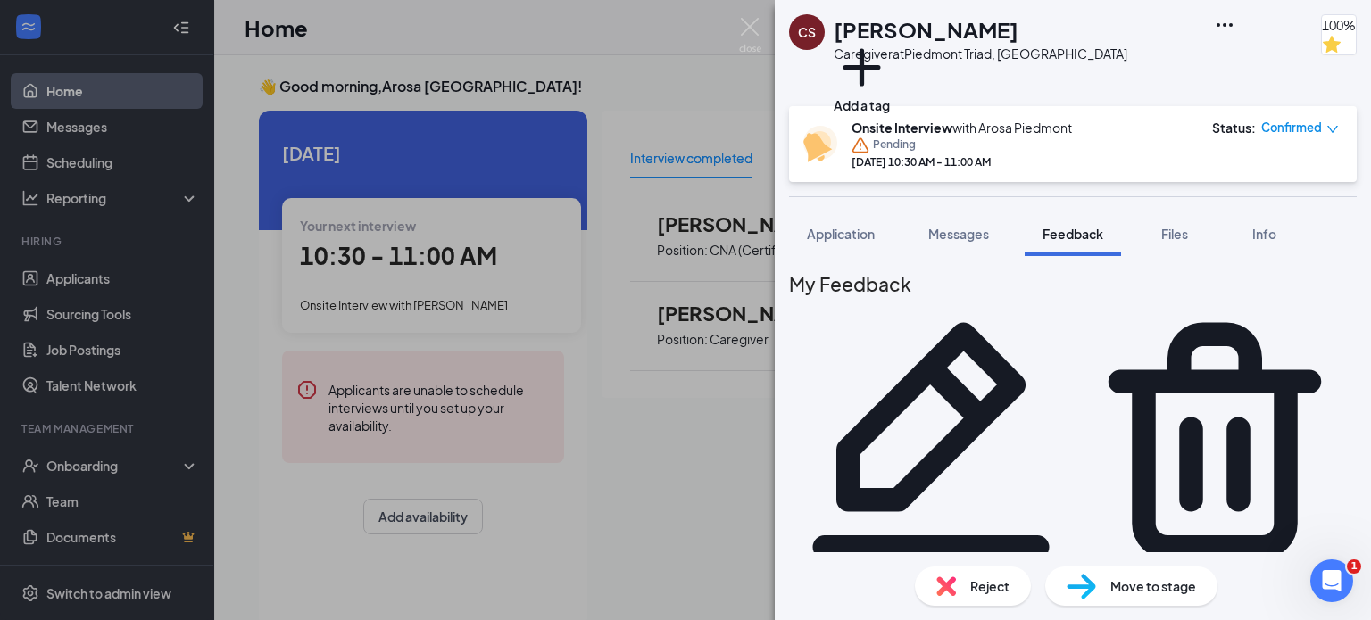
scroll to position [0, 0]
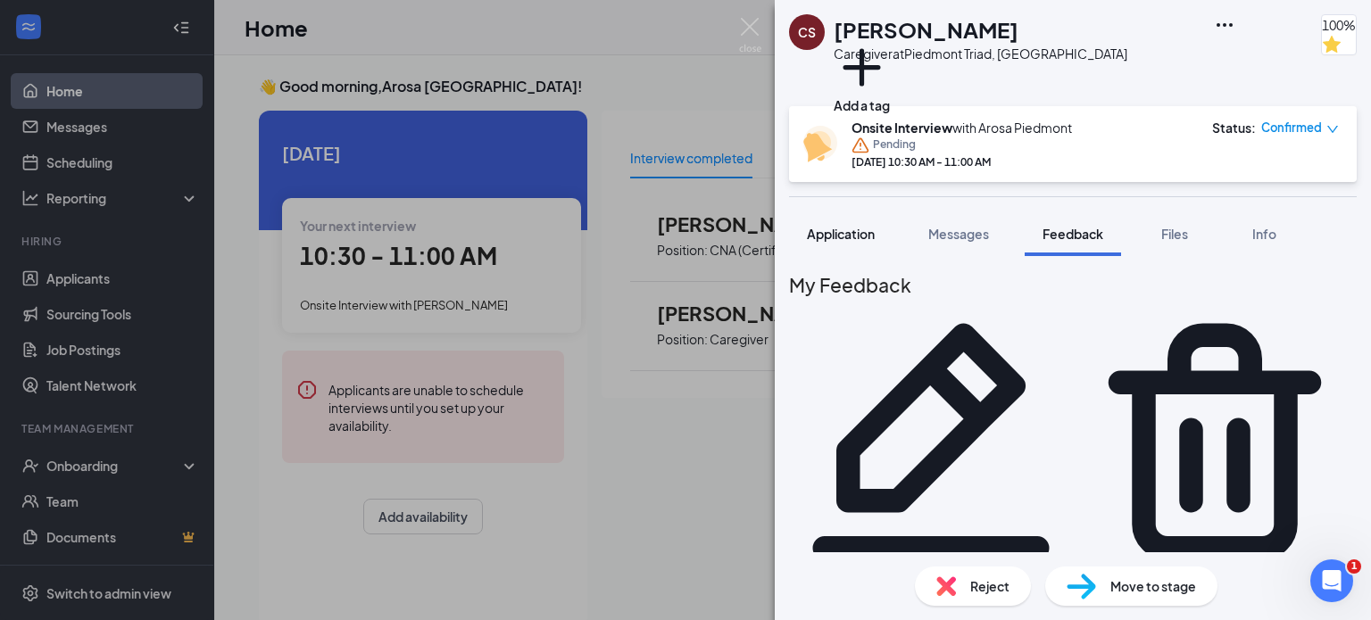
click at [842, 231] on span "Application" at bounding box center [841, 234] width 68 height 16
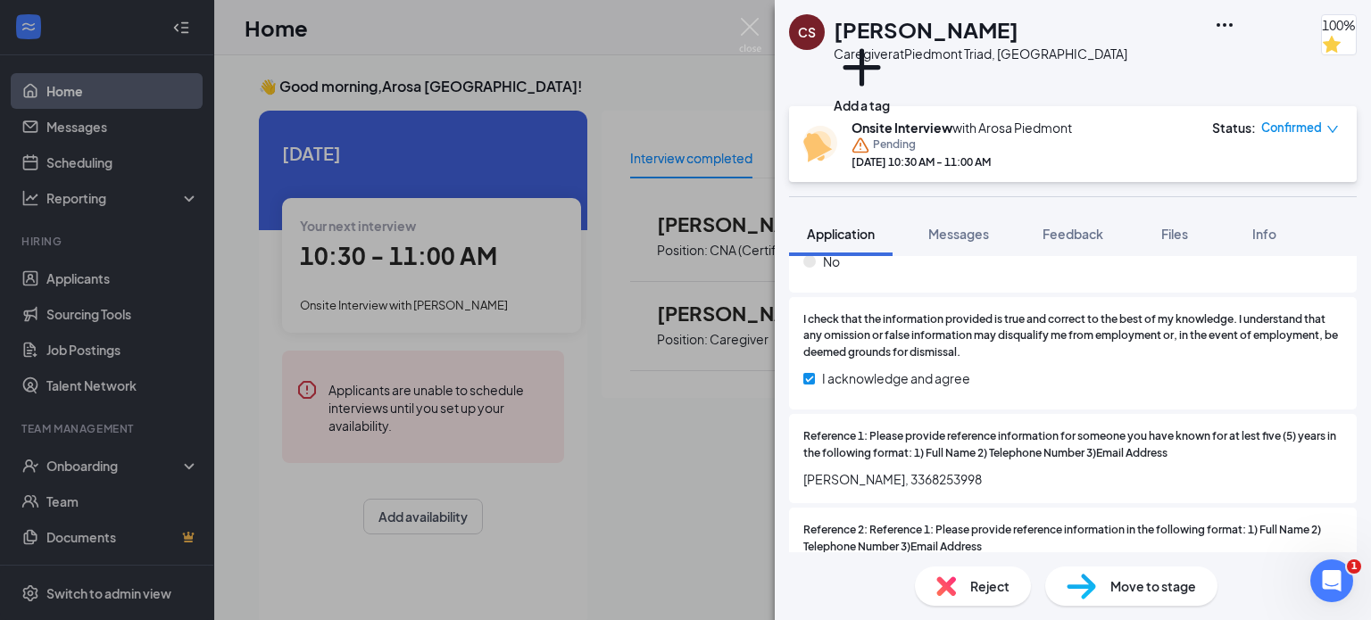
scroll to position [2299, 0]
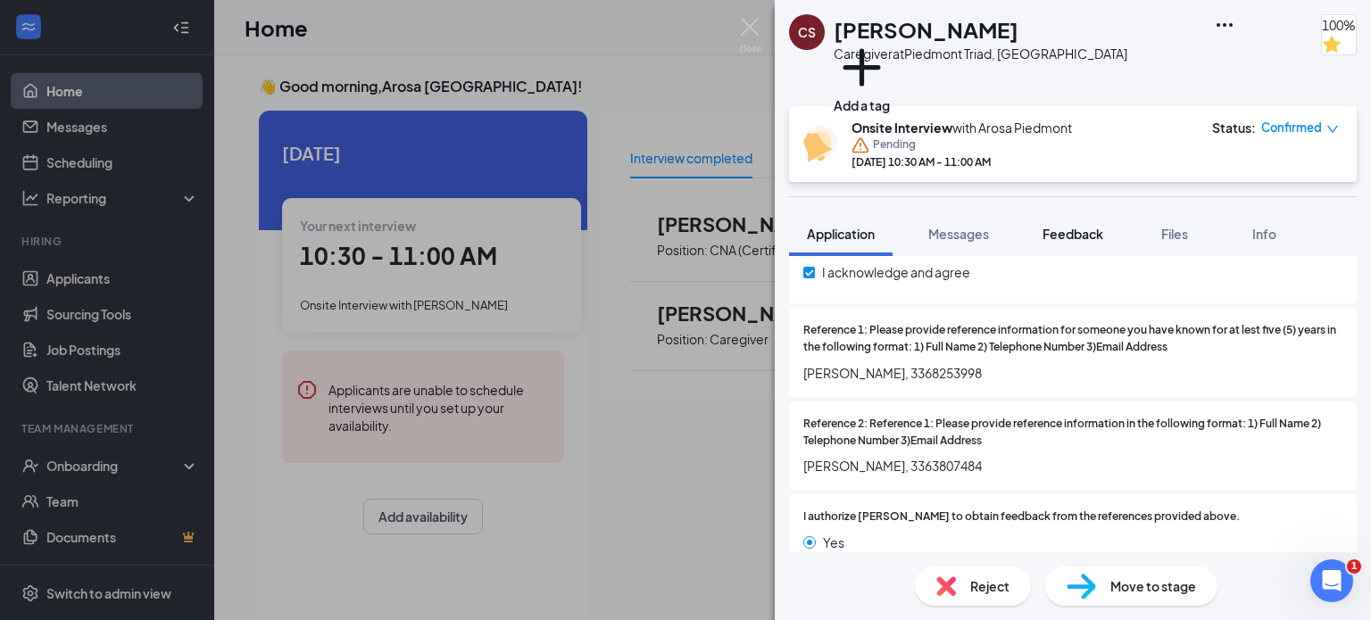
click at [1086, 230] on span "Feedback" at bounding box center [1073, 234] width 61 height 16
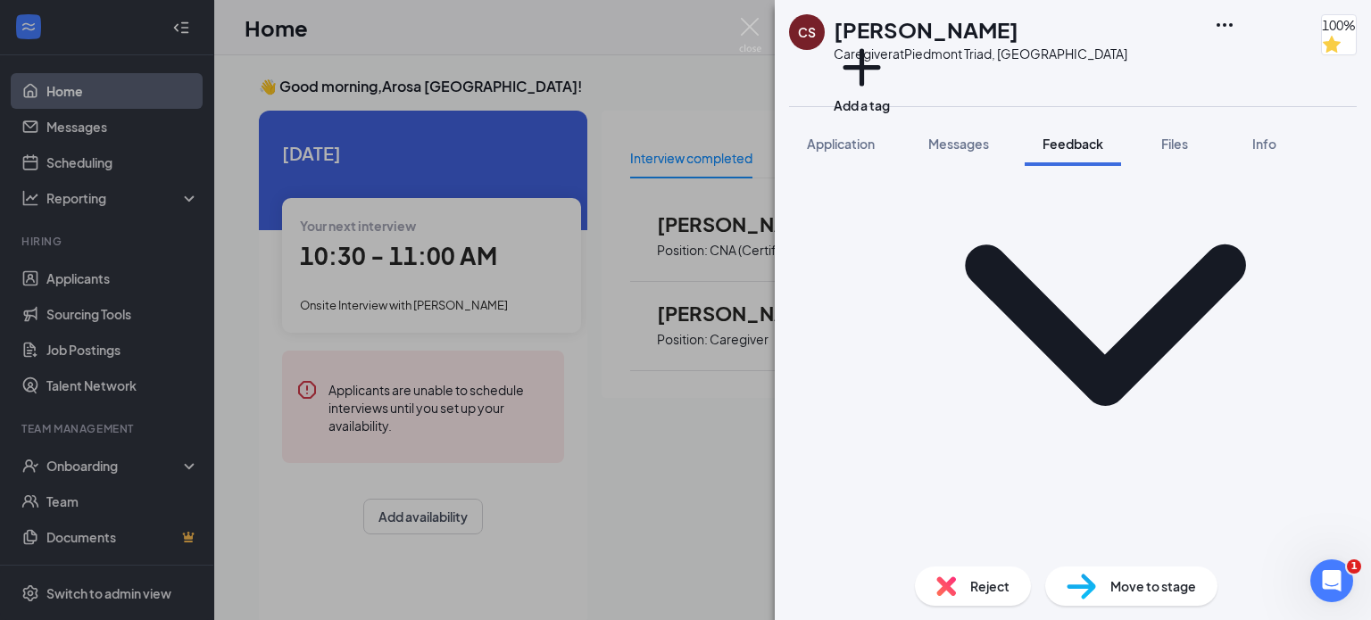
scroll to position [1051, 0]
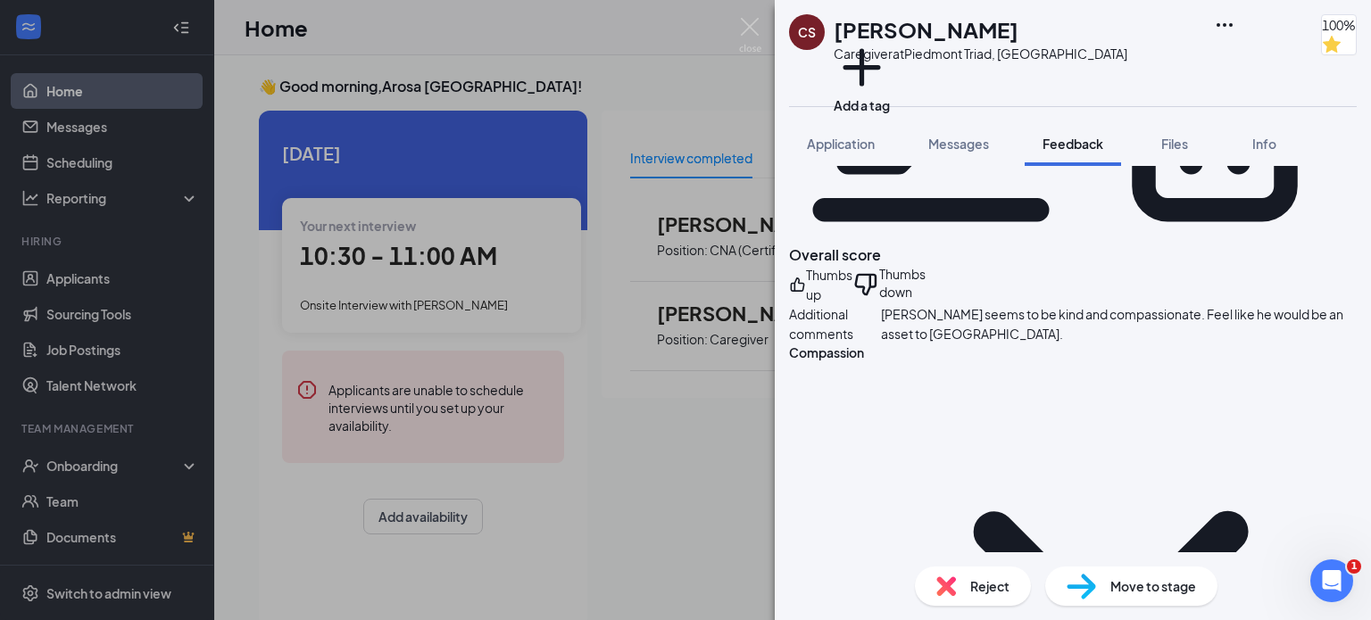
scroll to position [0, 0]
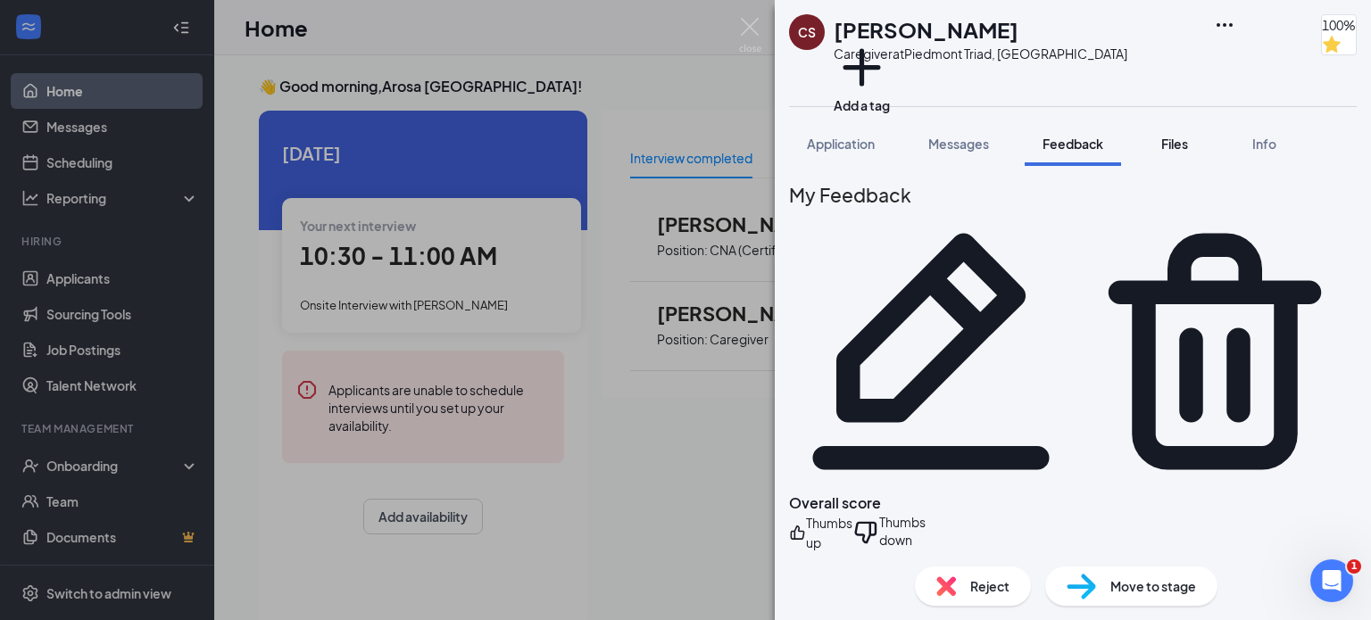
click at [1176, 147] on span "Files" at bounding box center [1174, 144] width 27 height 16
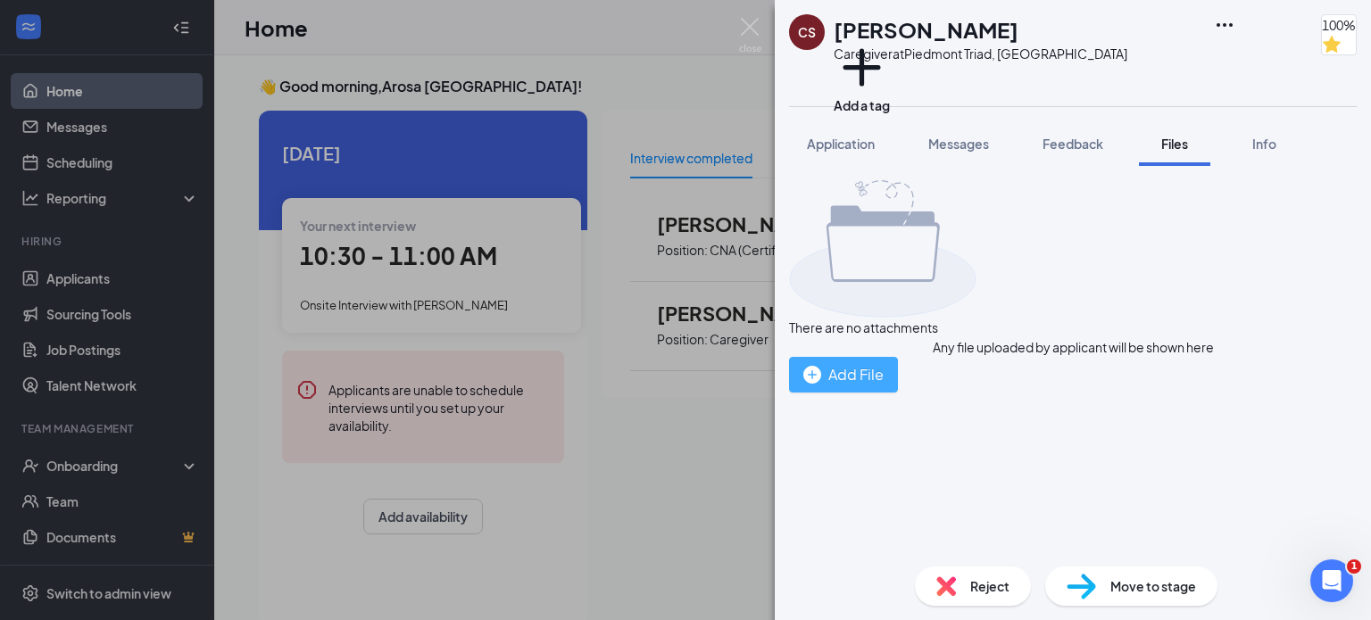
click at [884, 386] on div "Add File" at bounding box center [843, 374] width 80 height 22
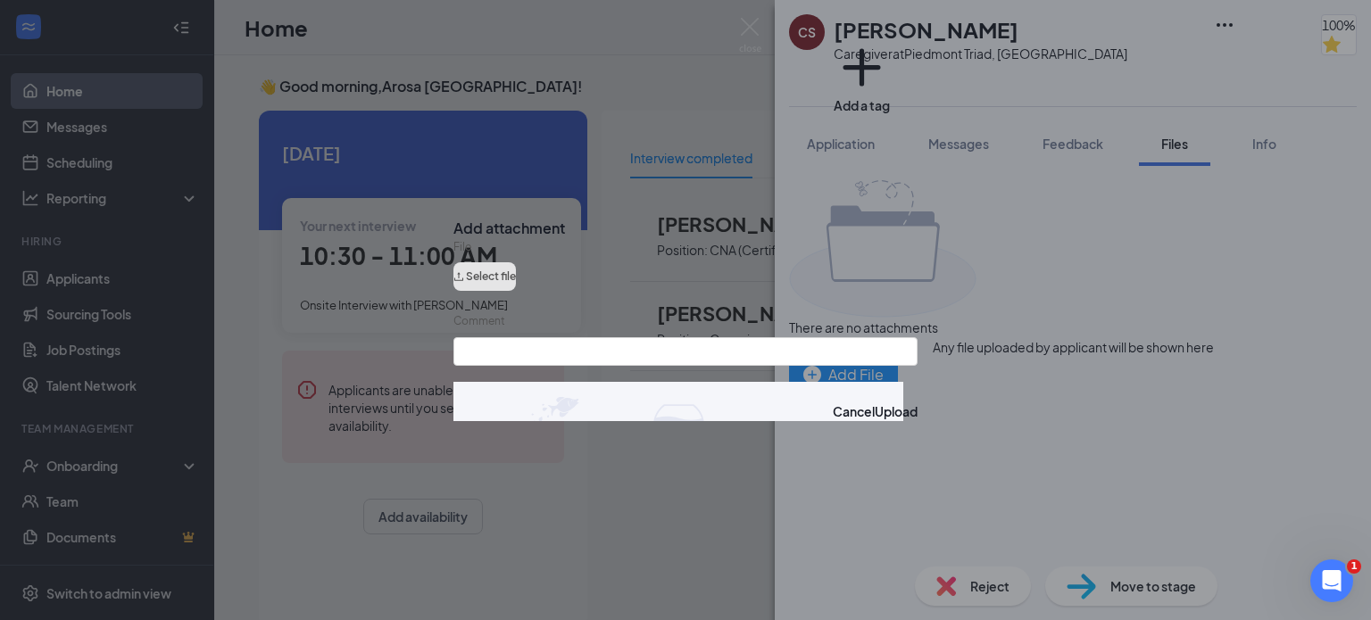
click at [516, 286] on button "Select file" at bounding box center [484, 276] width 62 height 29
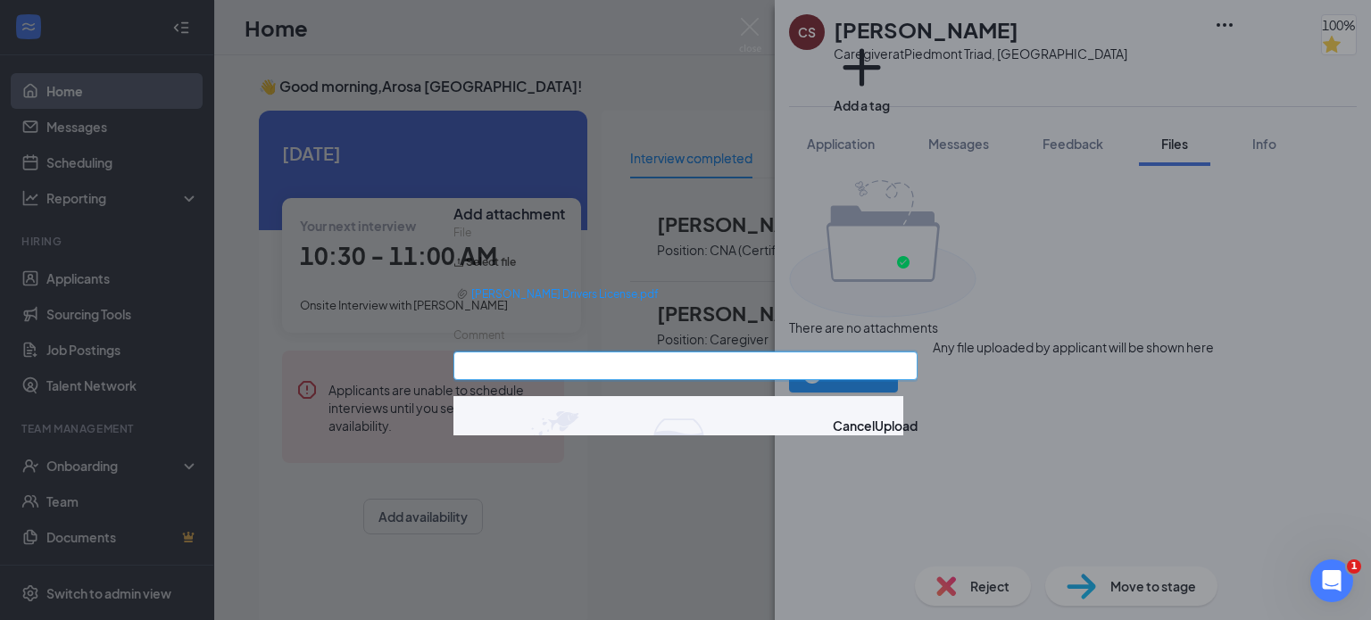
click at [681, 374] on input "Comment" at bounding box center [685, 366] width 464 height 29
type input "Drivers License"
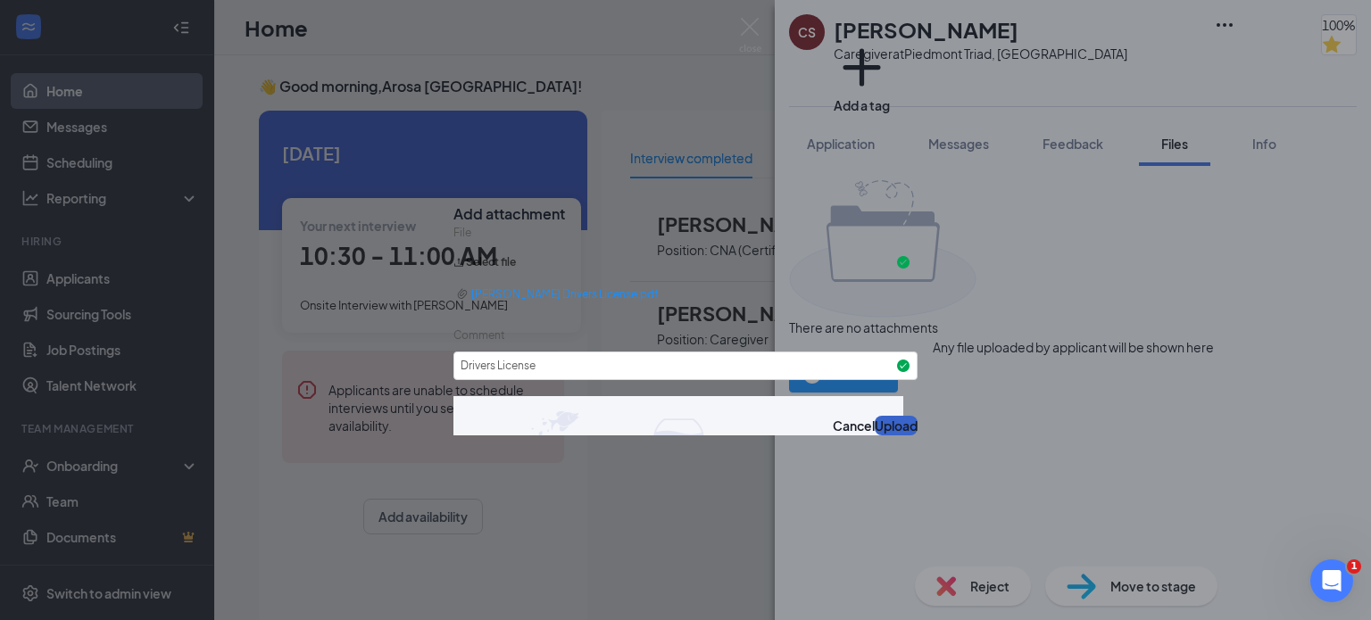
click at [891, 436] on button "Upload" at bounding box center [896, 426] width 43 height 20
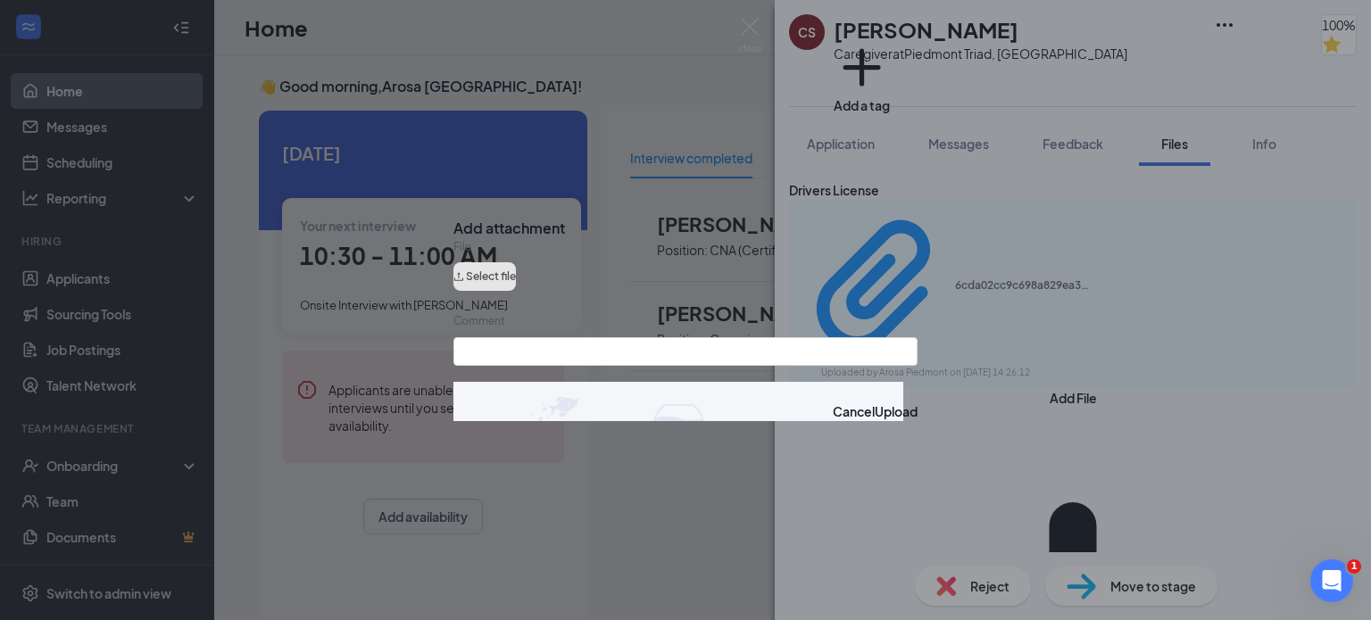
click at [516, 286] on button "Select file" at bounding box center [484, 276] width 62 height 29
click at [516, 281] on button "Select file" at bounding box center [484, 276] width 62 height 29
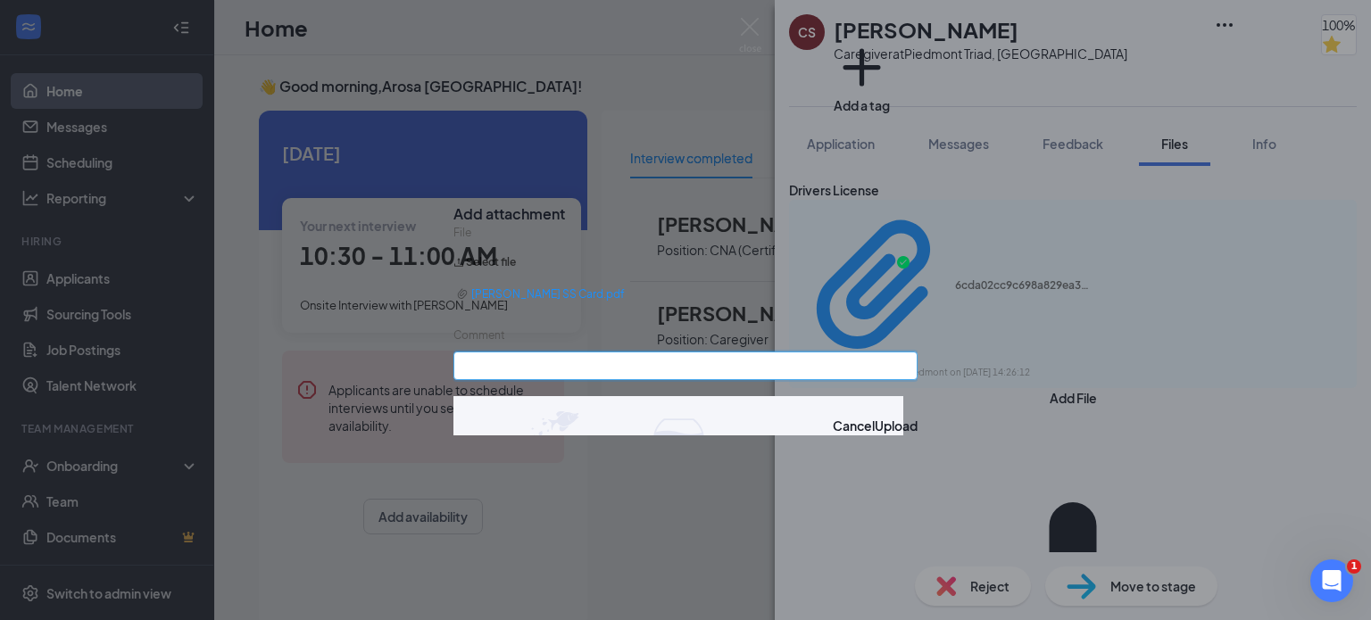
click at [627, 379] on input "Comment" at bounding box center [685, 366] width 464 height 29
type input "SS Card"
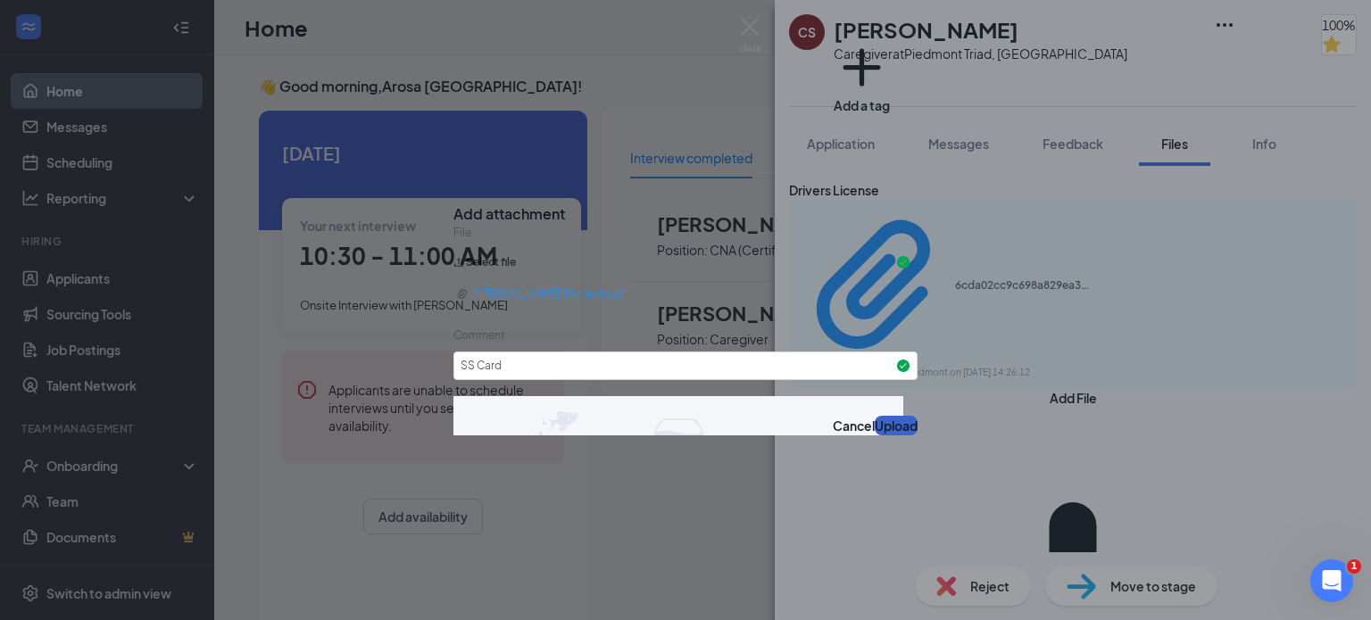
click at [875, 436] on button "Upload" at bounding box center [896, 426] width 43 height 20
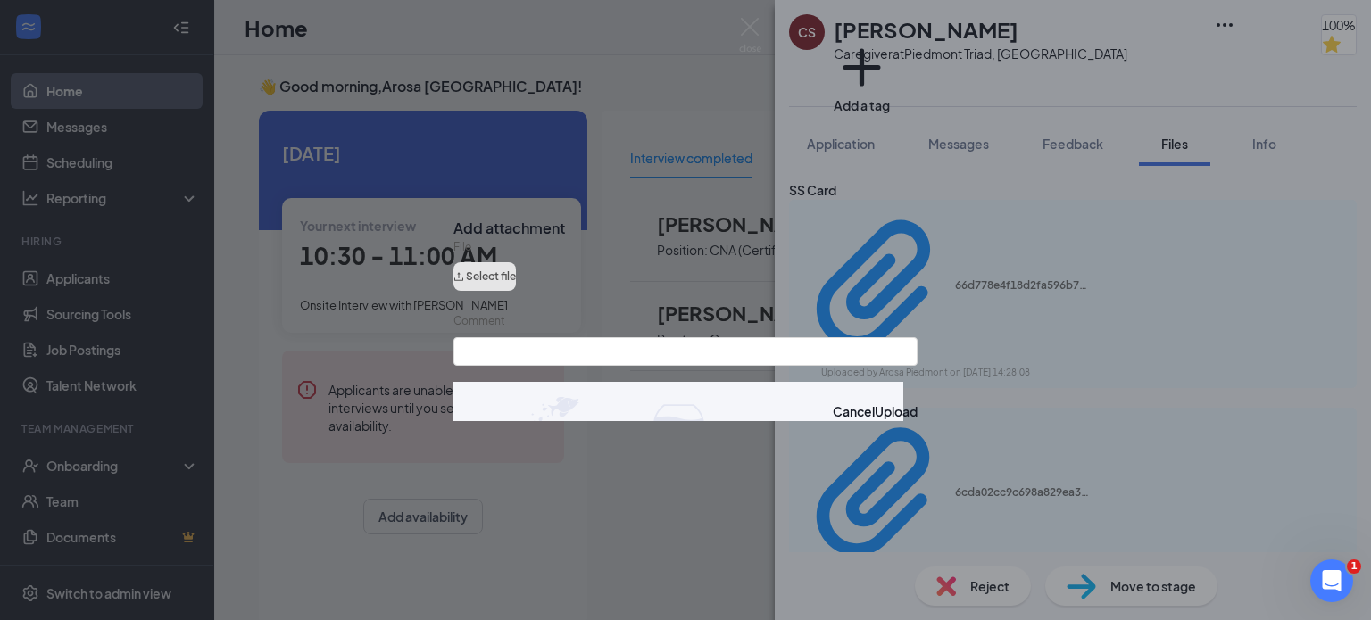
click at [516, 279] on button "Select file" at bounding box center [484, 276] width 62 height 29
click at [516, 280] on button "Select file" at bounding box center [484, 276] width 62 height 29
click at [516, 278] on button "Select file" at bounding box center [484, 276] width 62 height 29
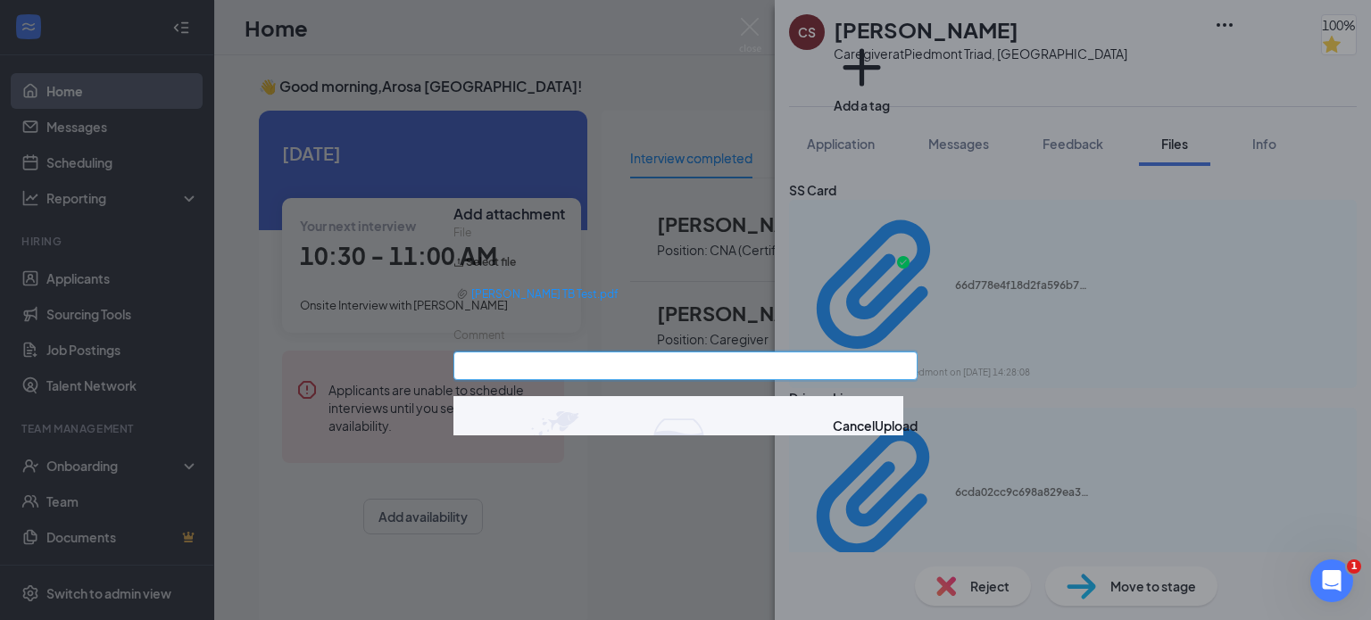
click at [565, 371] on input "Comment" at bounding box center [685, 366] width 464 height 29
type input "TB Test"
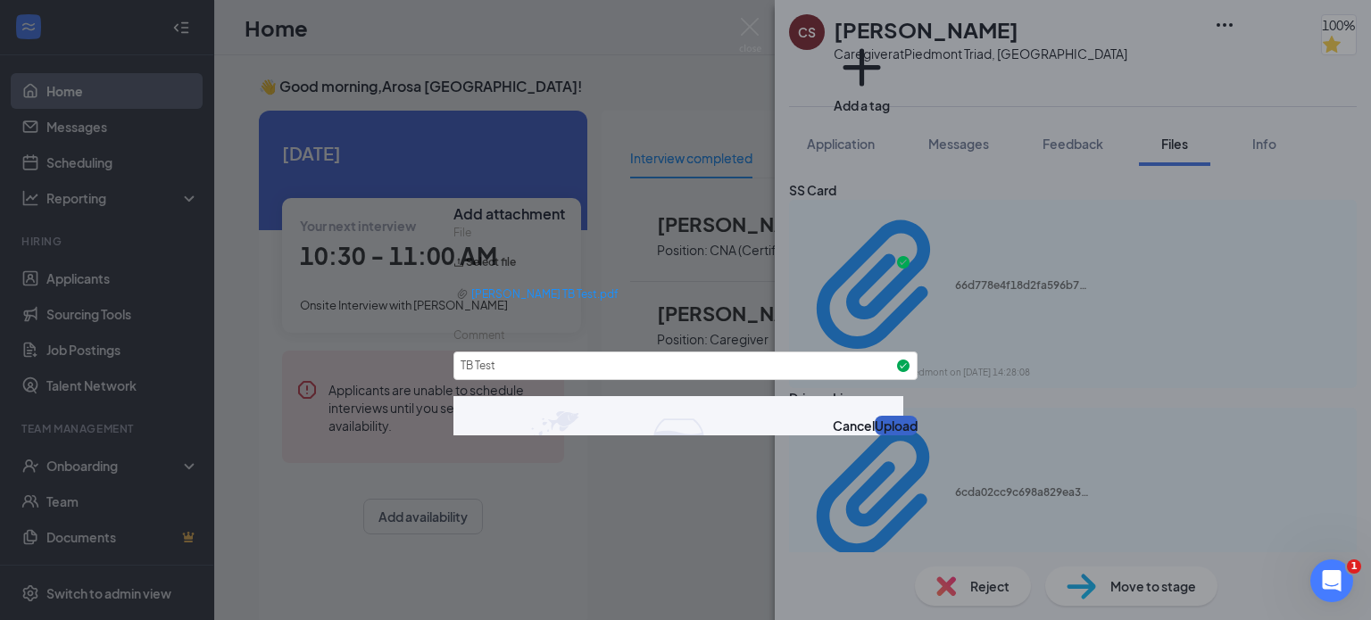
click at [875, 436] on button "Upload" at bounding box center [896, 426] width 43 height 20
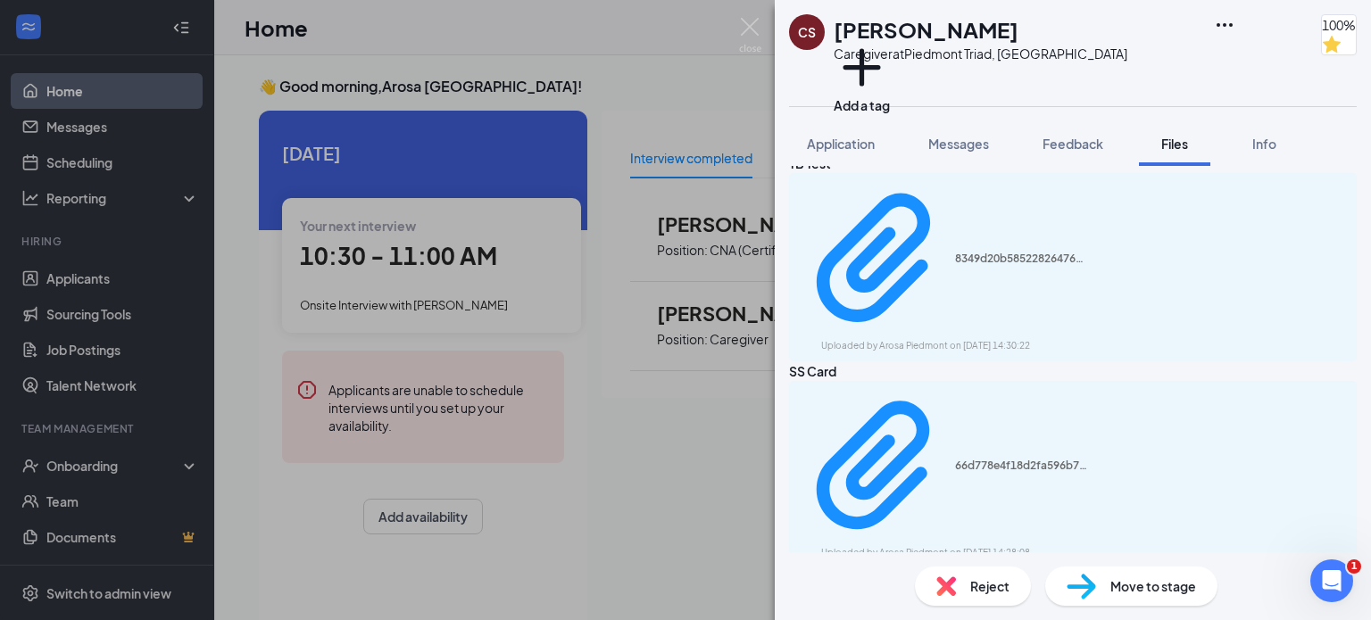
scroll to position [31, 0]
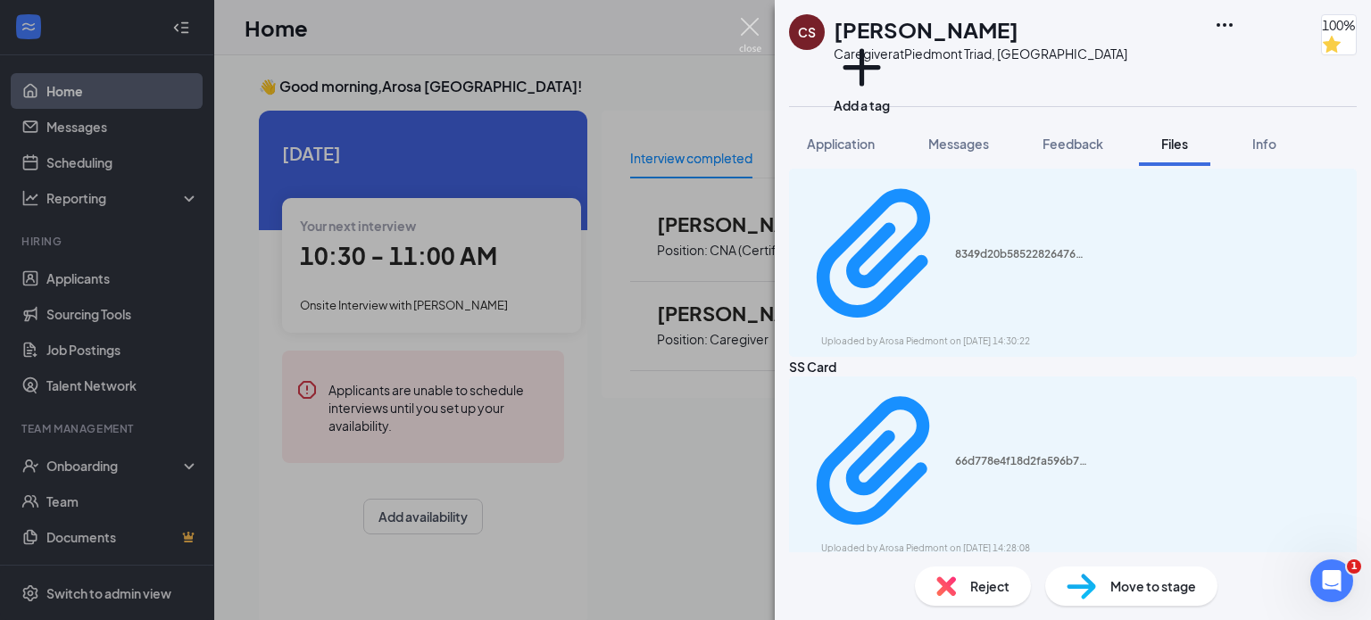
click at [745, 31] on img at bounding box center [750, 35] width 22 height 35
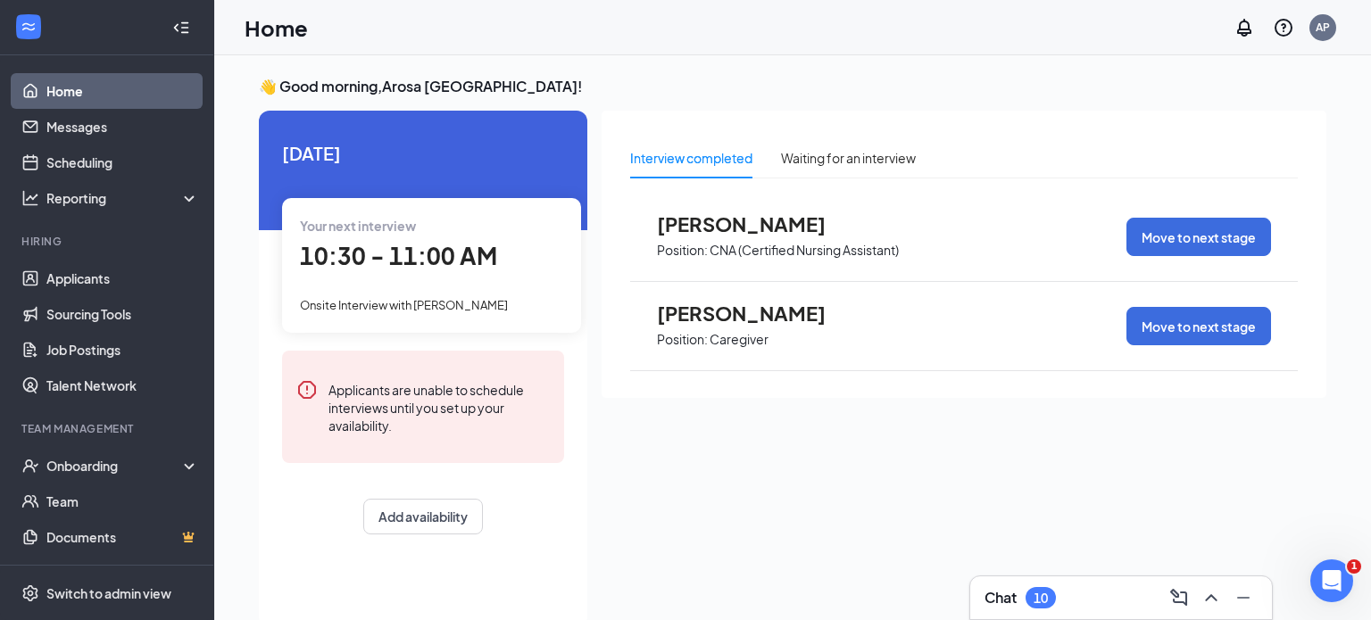
click at [1100, 597] on div "Chat 10" at bounding box center [1121, 598] width 273 height 29
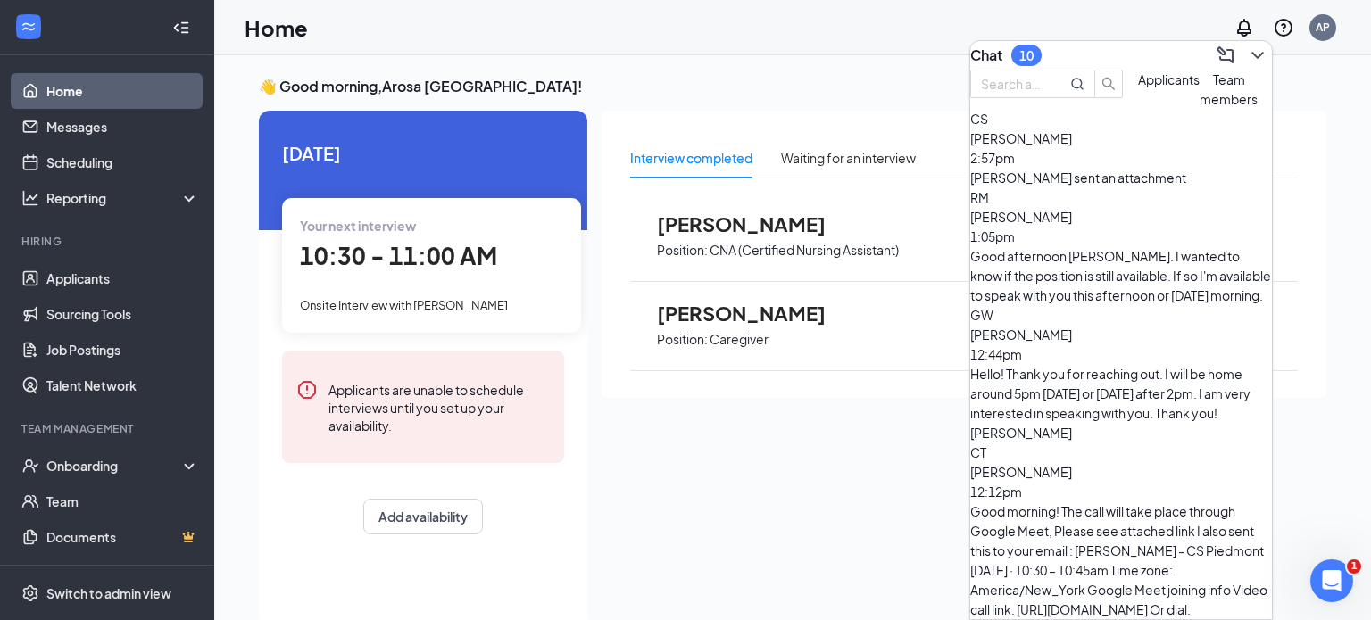
click at [1101, 187] on div "CS [PERSON_NAME] 2:57pm [PERSON_NAME] sent an attachment" at bounding box center [1121, 148] width 302 height 79
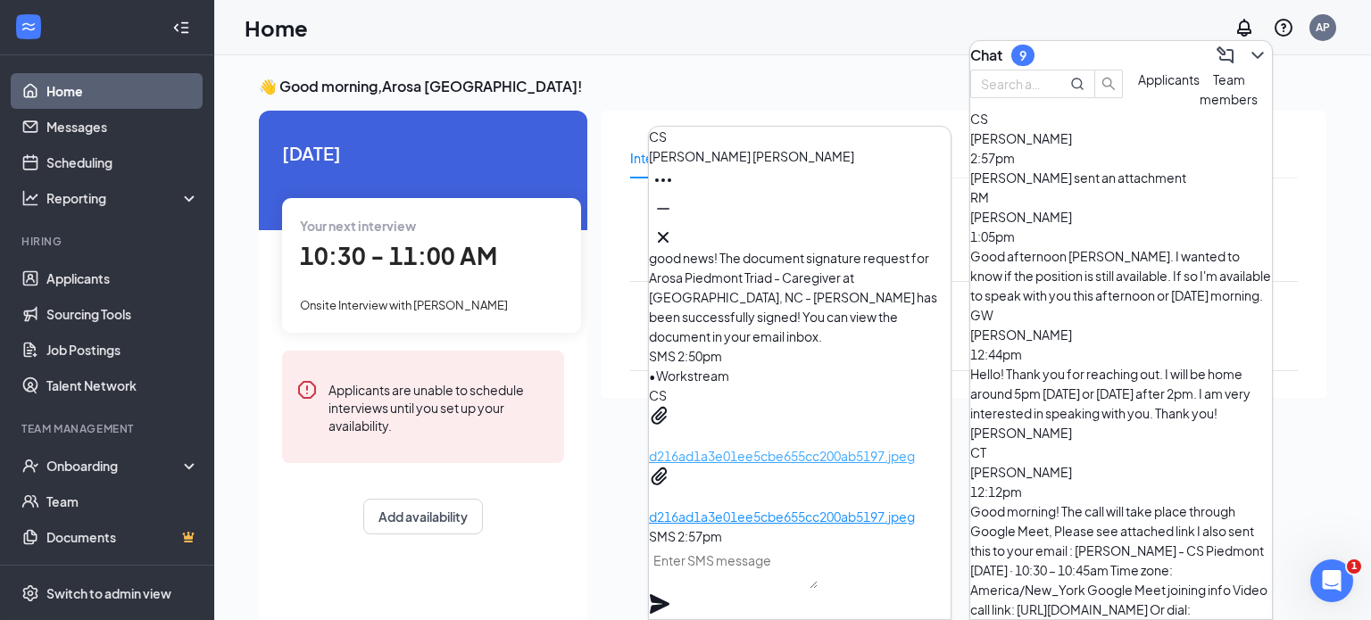
click at [800, 446] on p "d216ad1a3e01ee5cbe655cc200ab5197.jpeg" at bounding box center [800, 456] width 302 height 20
click at [769, 507] on p "d216ad1a3e01ee5cbe655cc200ab5197.jpeg" at bounding box center [800, 517] width 302 height 20
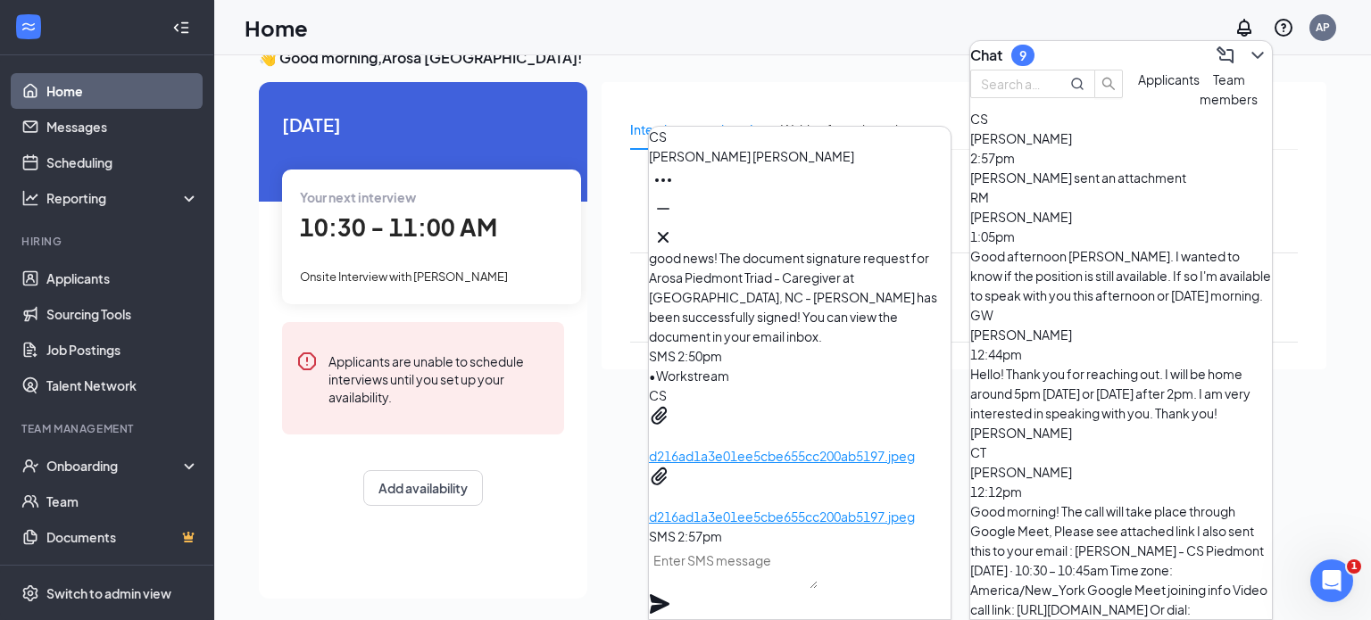
scroll to position [32, 0]
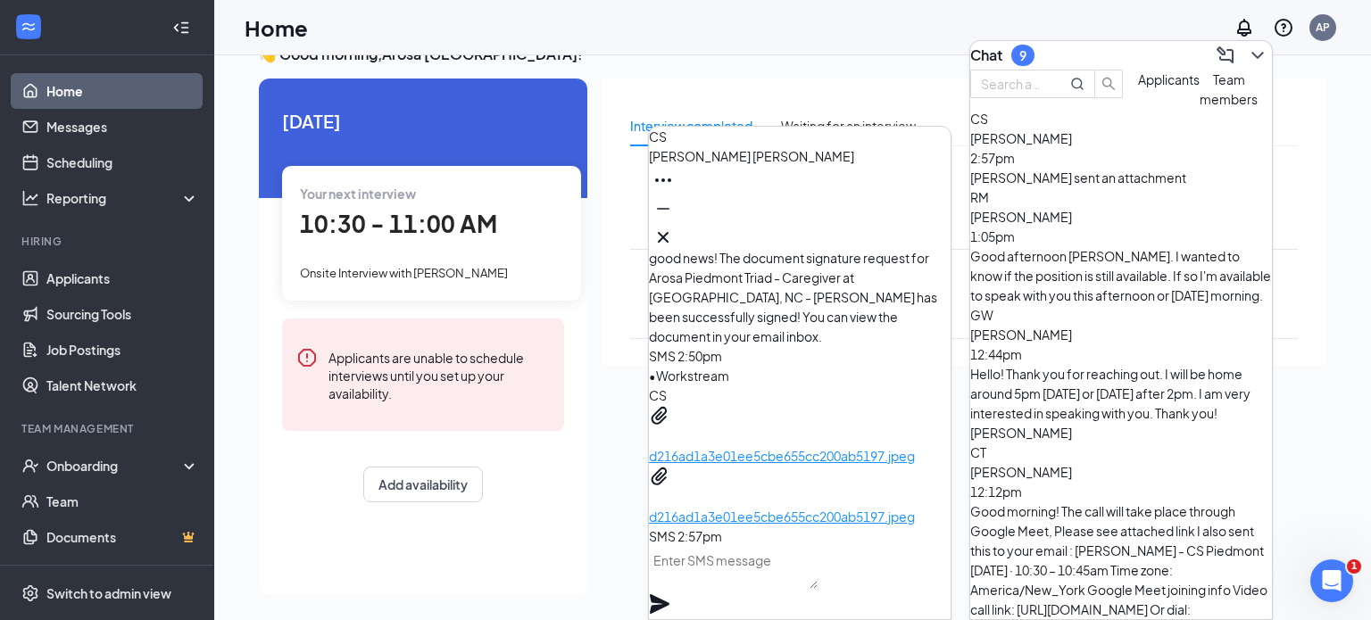
click at [759, 589] on textarea at bounding box center [733, 567] width 169 height 43
type textarea "Got it"
click at [670, 595] on icon "Plane" at bounding box center [660, 605] width 20 height 20
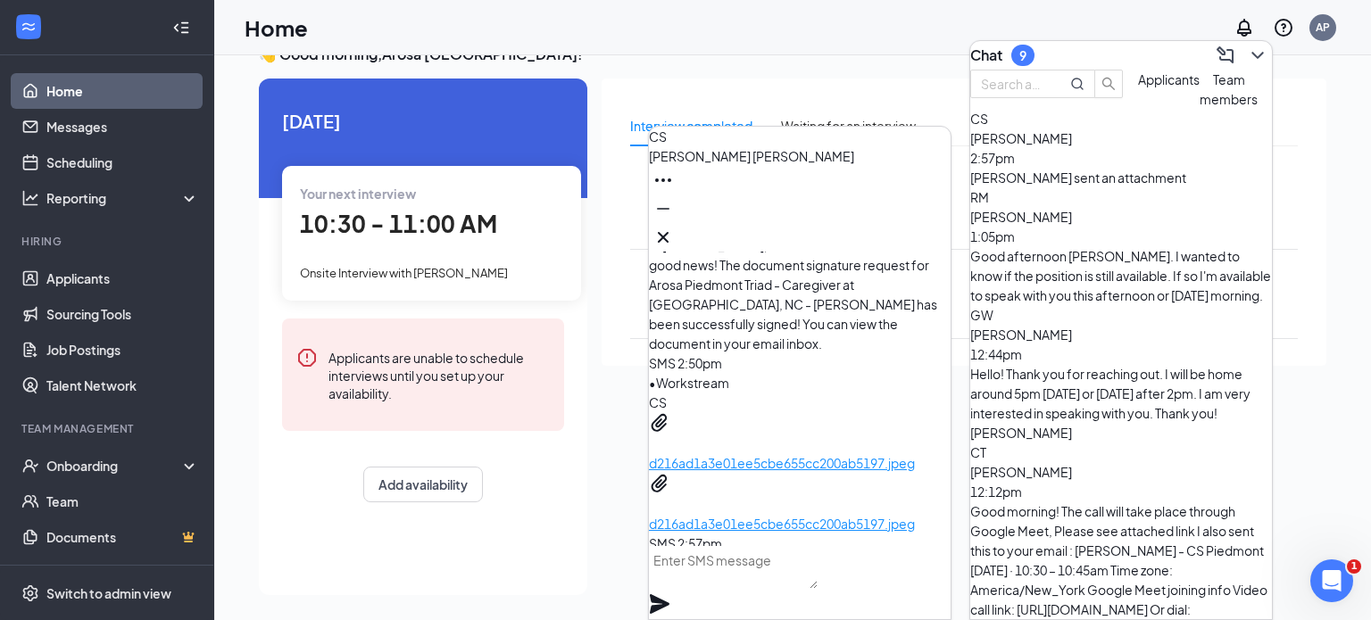
scroll to position [-105, 0]
click at [1247, 45] on icon "ChevronDown" at bounding box center [1257, 55] width 21 height 21
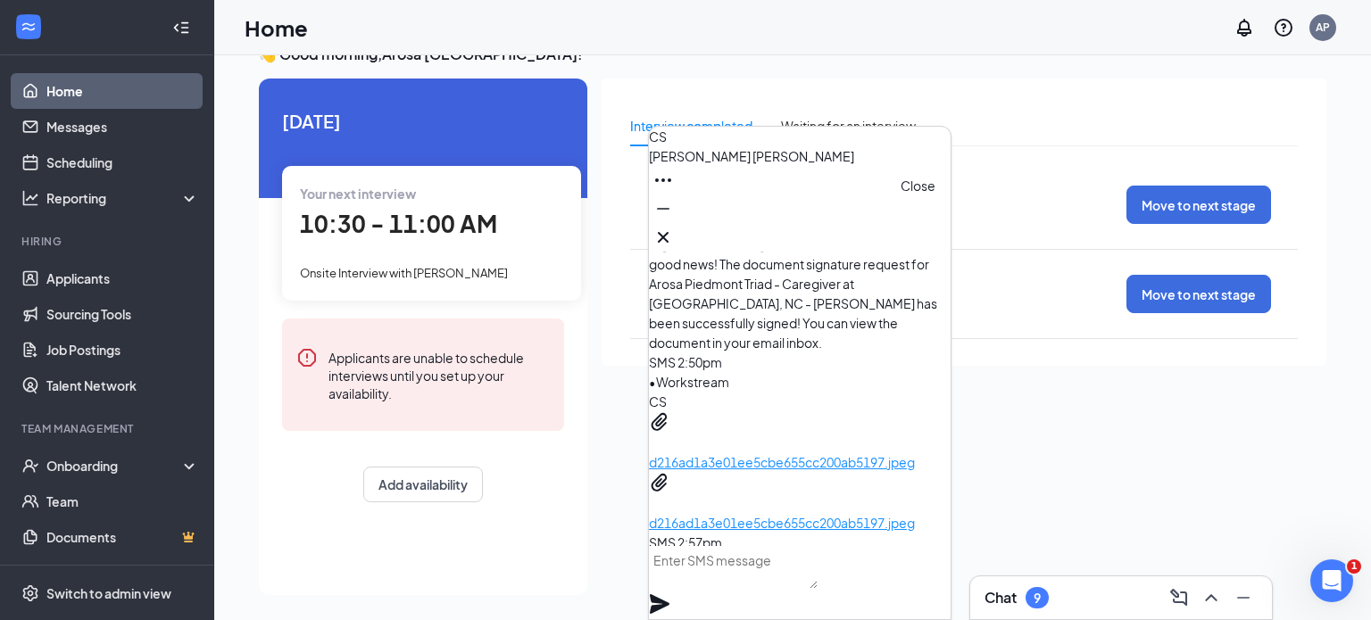
click at [674, 230] on icon "Cross" at bounding box center [663, 237] width 21 height 21
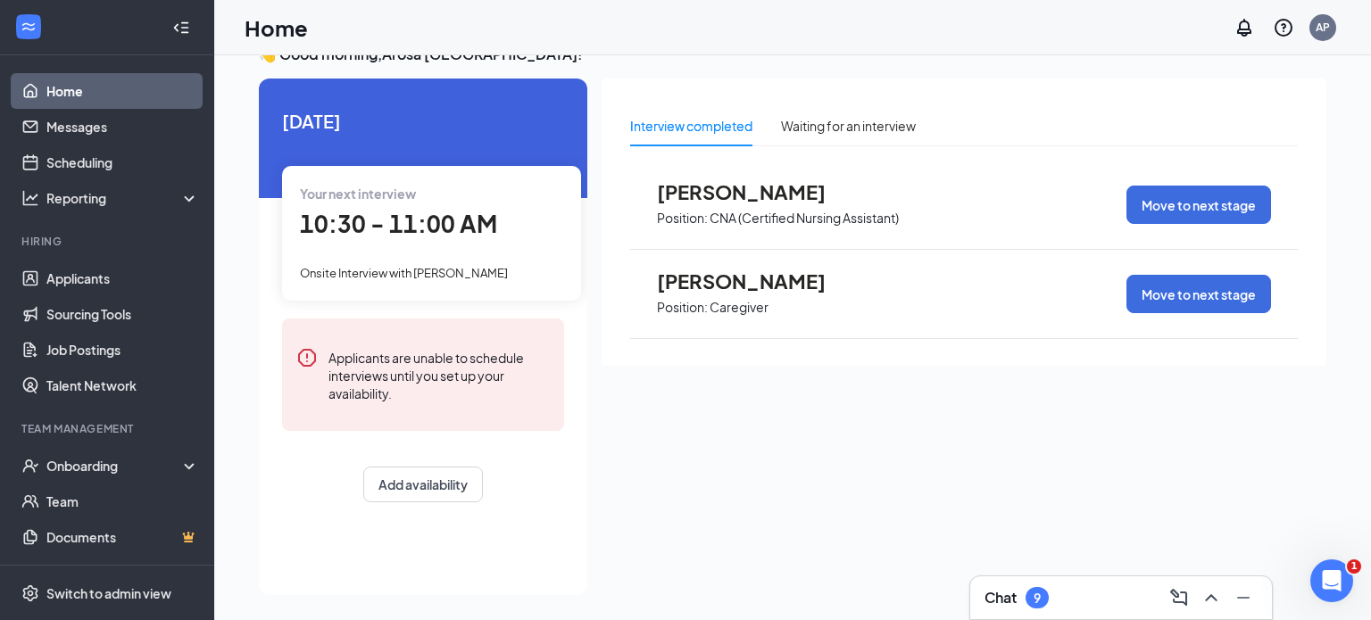
click at [808, 284] on span "[PERSON_NAME]" at bounding box center [755, 281] width 196 height 23
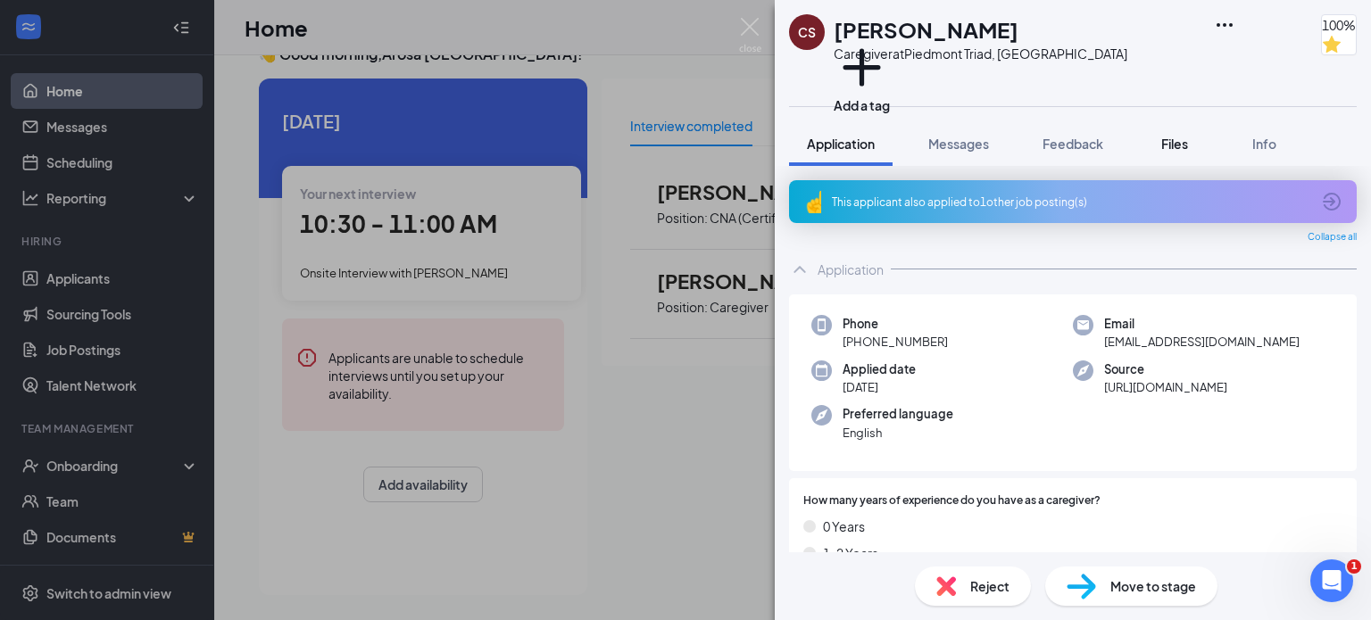
click at [1183, 149] on span "Files" at bounding box center [1174, 144] width 27 height 16
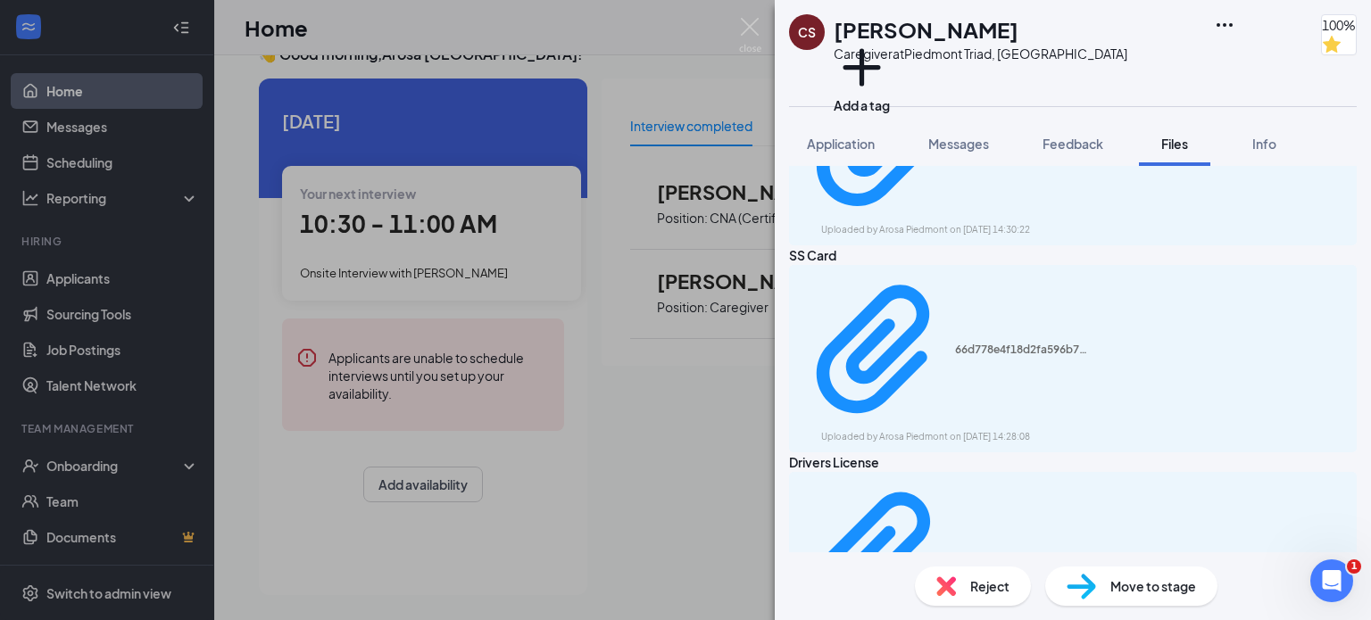
scroll to position [278, 0]
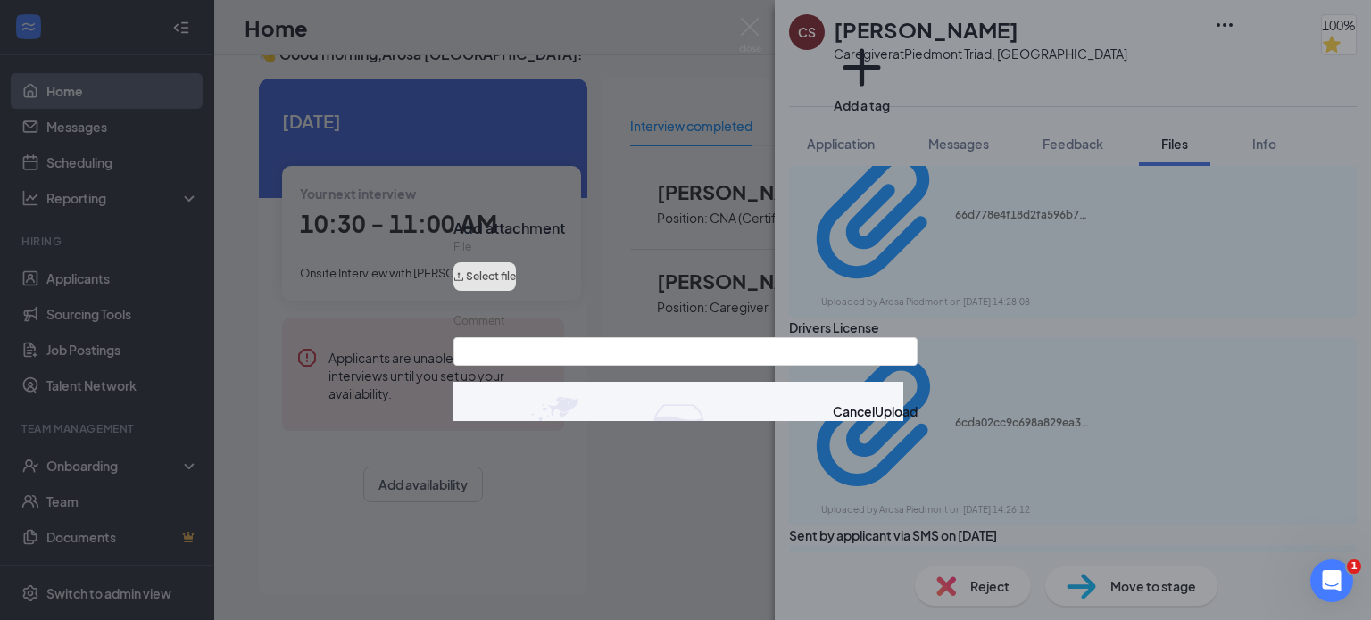
click at [516, 286] on button "Select file" at bounding box center [484, 276] width 62 height 29
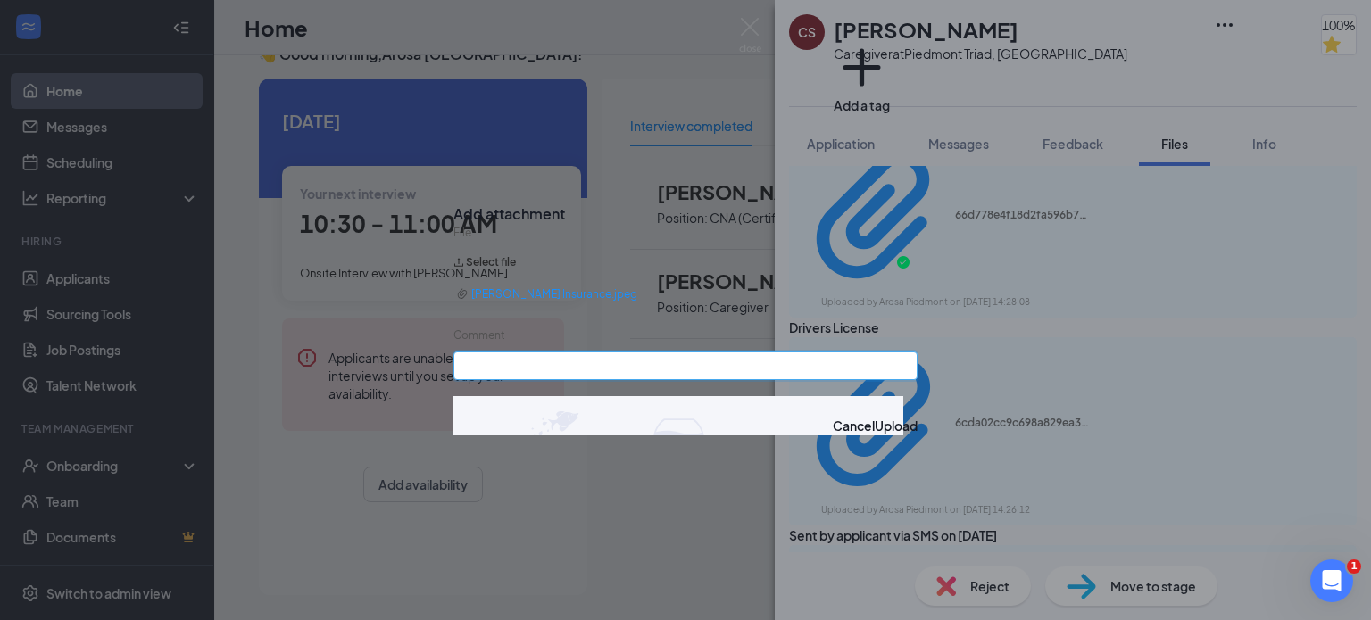
click at [743, 379] on input "Comment" at bounding box center [685, 366] width 464 height 29
type input "Insurance"
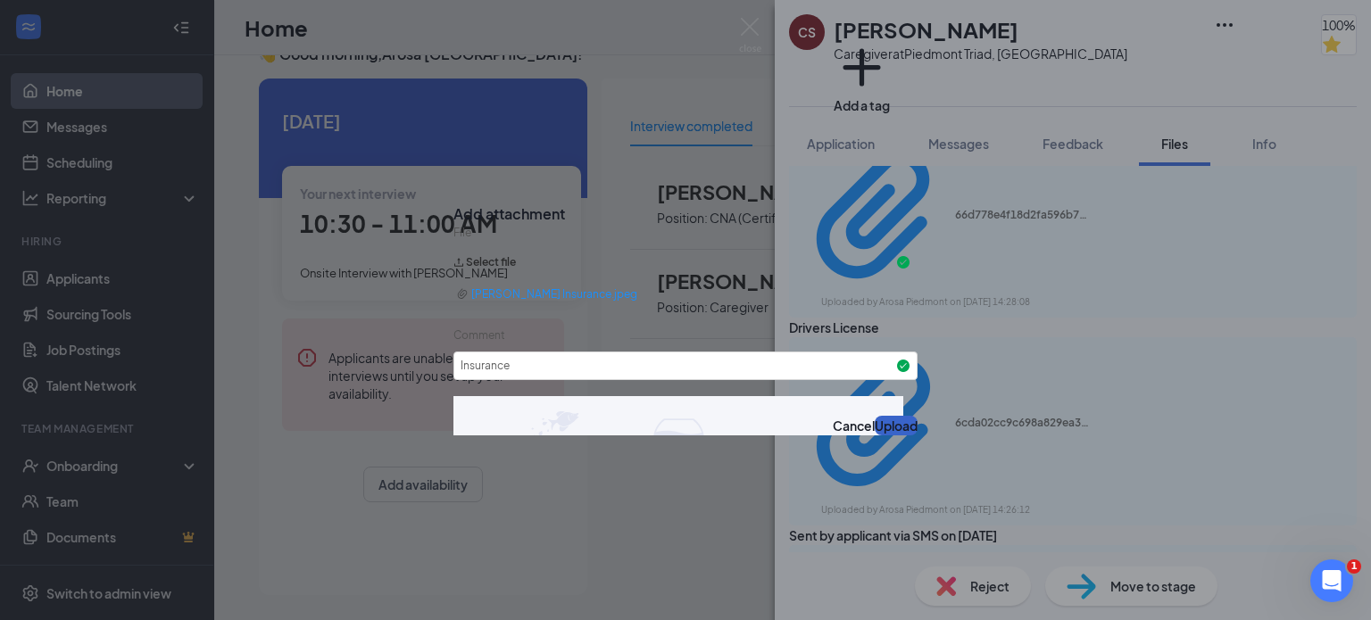
click at [875, 436] on button "Upload" at bounding box center [896, 426] width 43 height 20
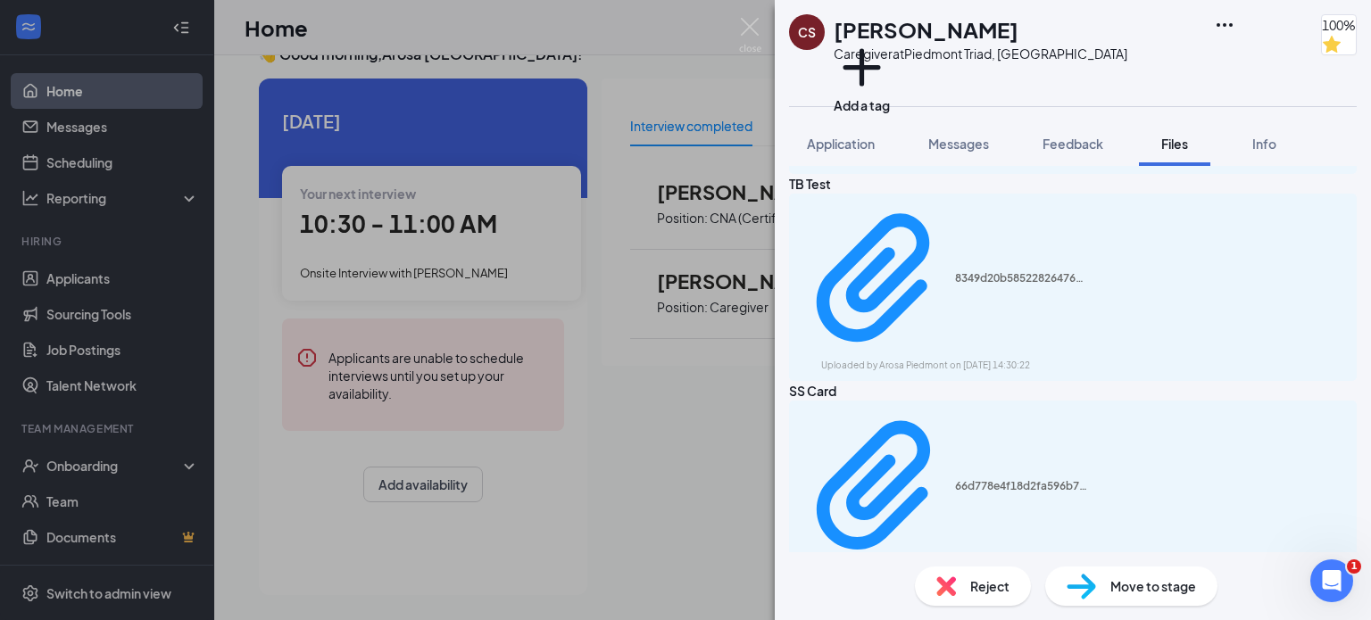
scroll to position [207, 0]
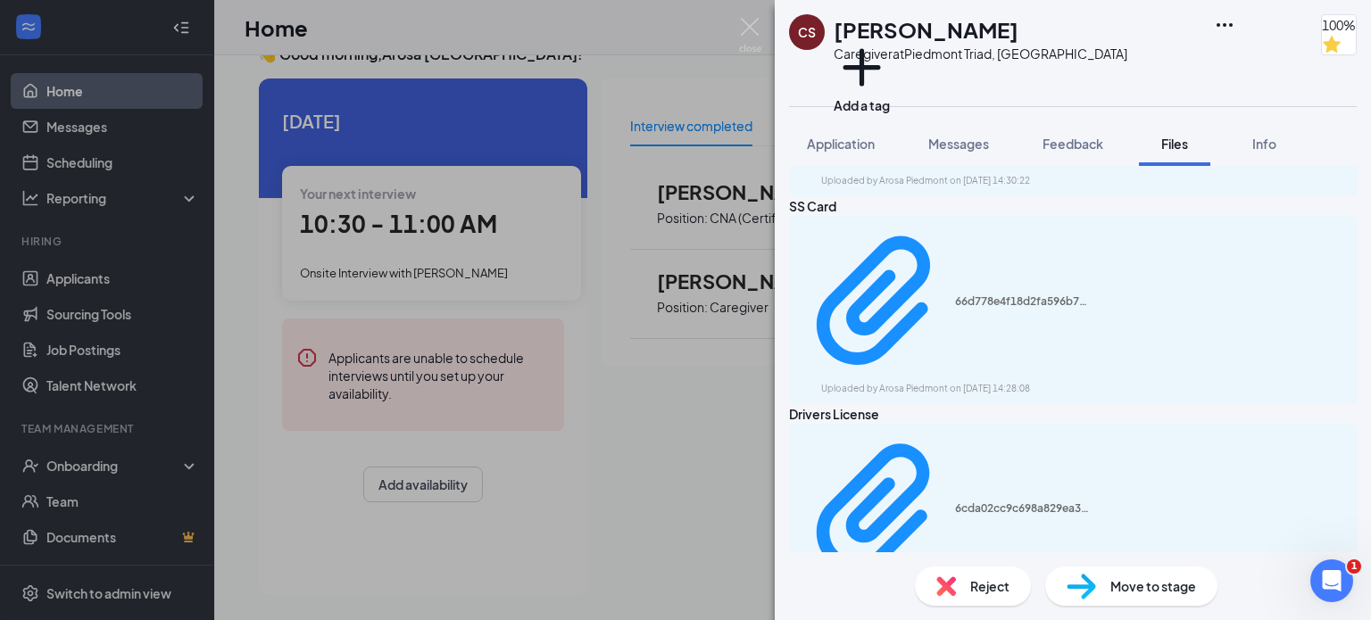
scroll to position [400, 0]
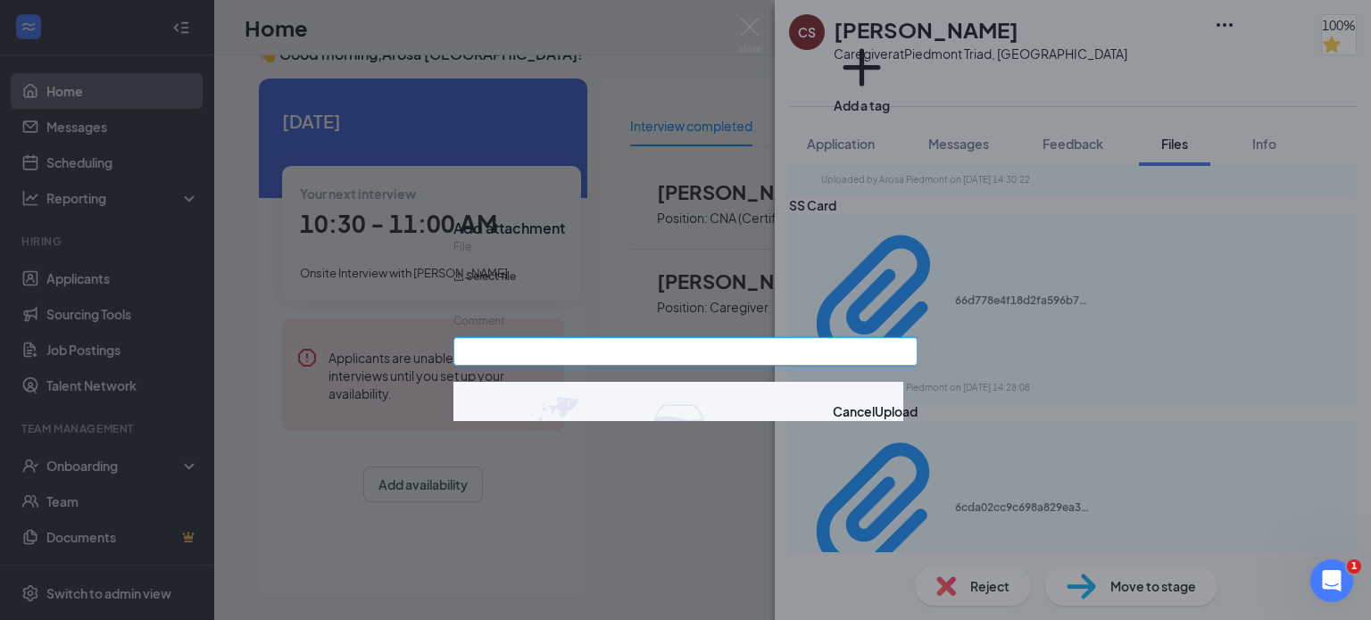
click at [639, 363] on input "Comment" at bounding box center [685, 351] width 464 height 29
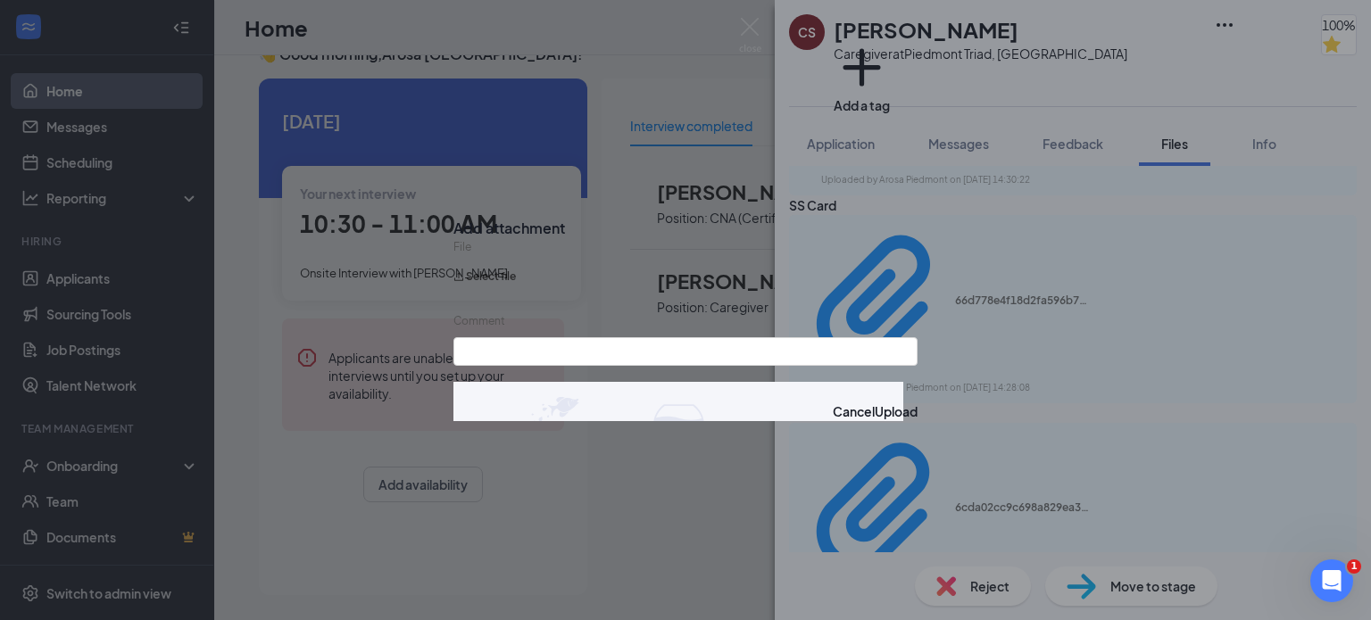
click at [453, 214] on icon "Cross" at bounding box center [453, 214] width 0 height 0
